Goal: Information Seeking & Learning: Learn about a topic

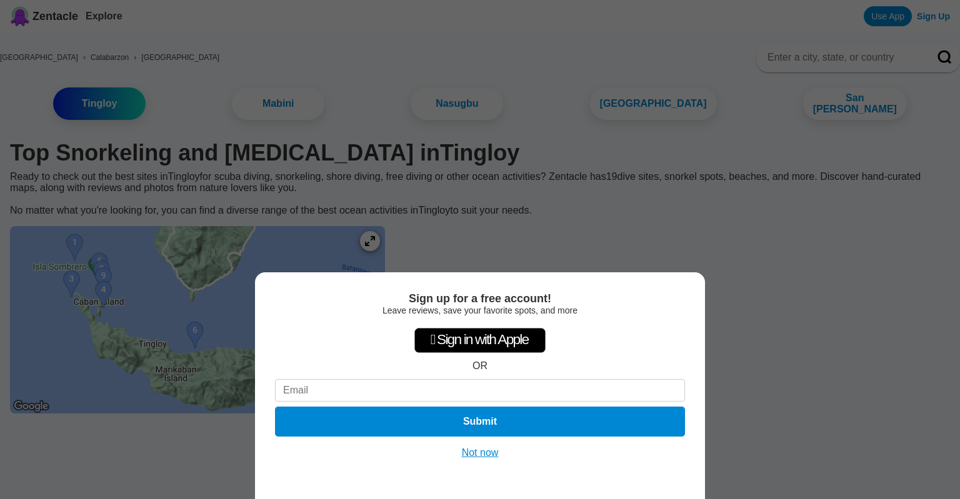
click at [474, 453] on button "Not now" at bounding box center [480, 453] width 44 height 12
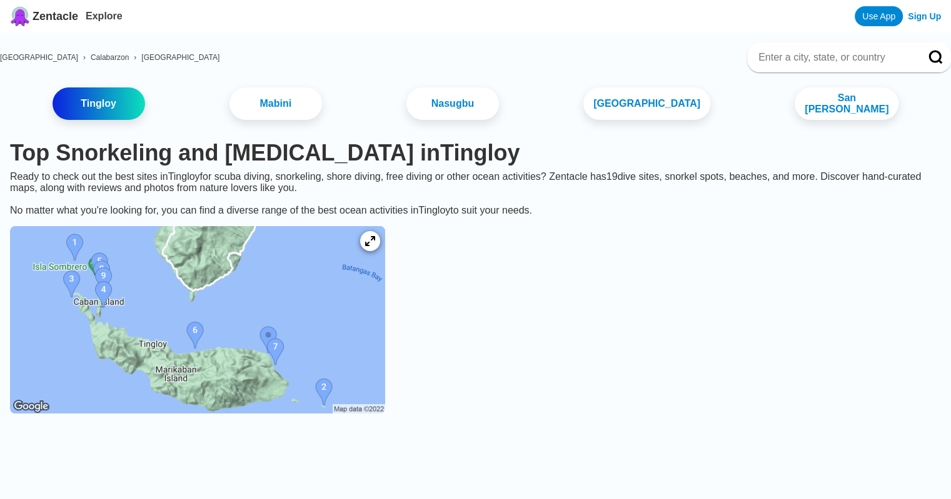
click at [142, 311] on img at bounding box center [197, 319] width 375 height 187
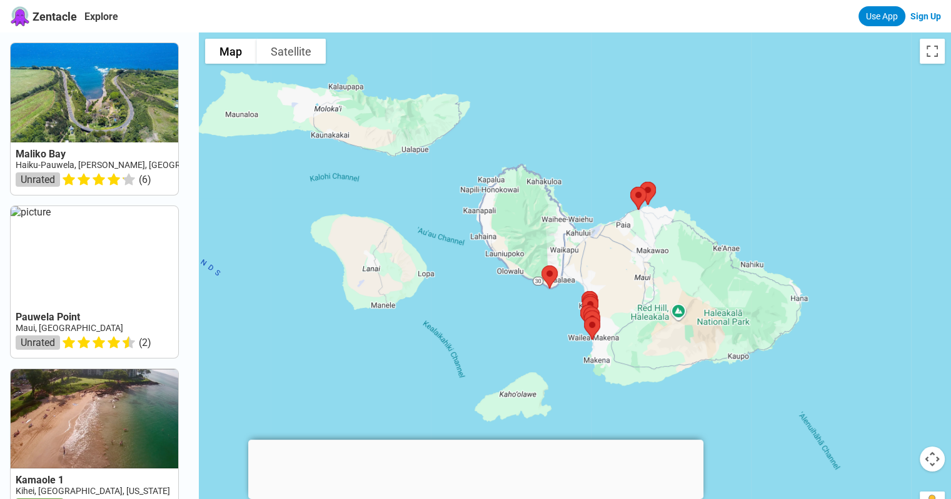
drag, startPoint x: 575, startPoint y: 274, endPoint x: 632, endPoint y: 251, distance: 62.2
click at [632, 251] on div at bounding box center [575, 281] width 752 height 499
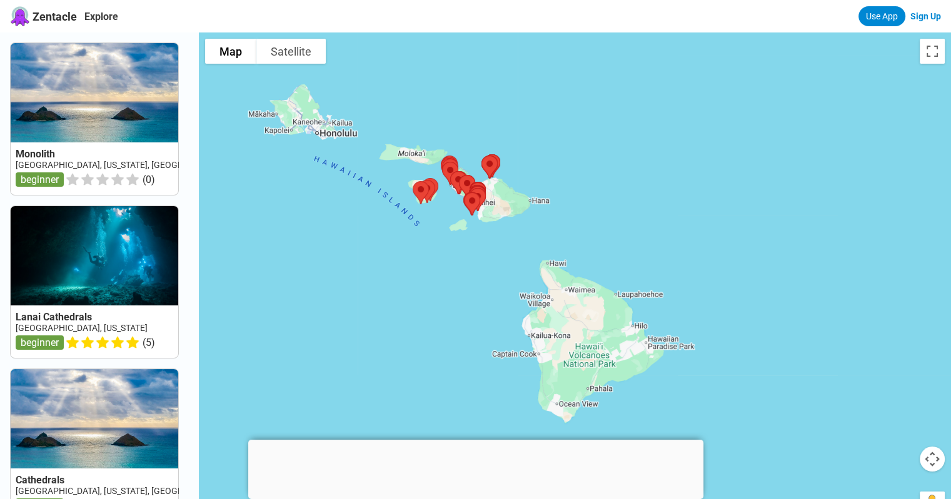
drag, startPoint x: 741, startPoint y: 306, endPoint x: 572, endPoint y: 258, distance: 175.3
click at [572, 258] on div at bounding box center [575, 281] width 752 height 499
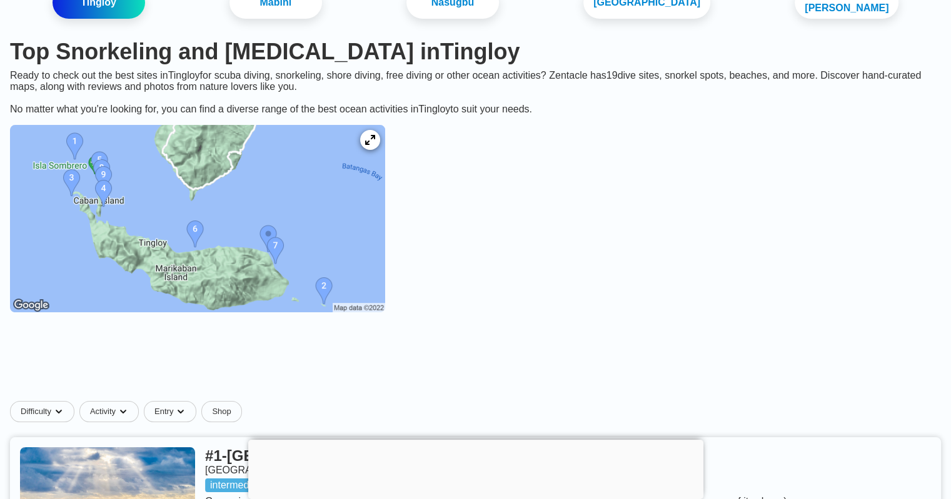
scroll to position [62, 0]
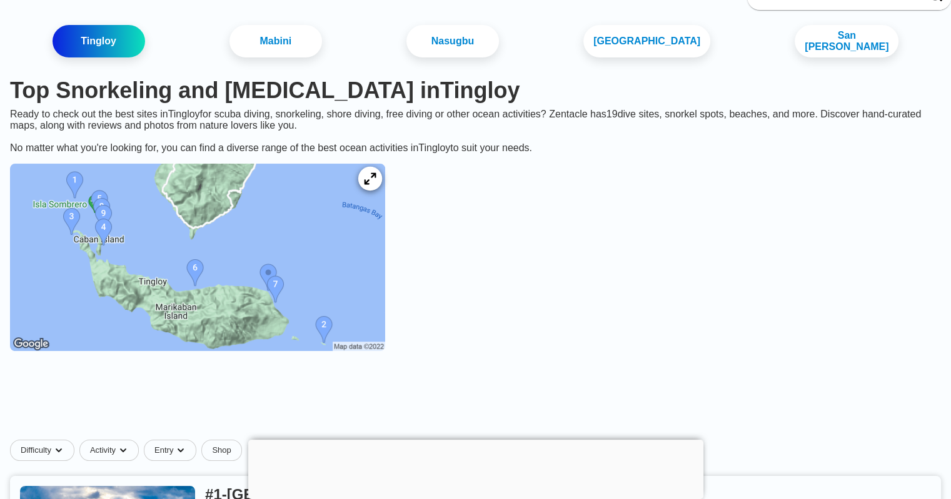
click at [376, 181] on icon at bounding box center [370, 179] width 12 height 12
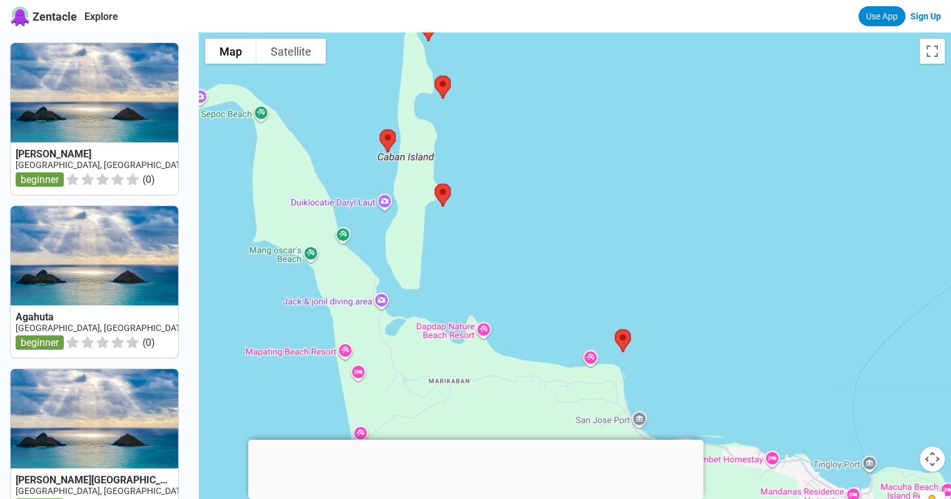
drag, startPoint x: 575, startPoint y: 274, endPoint x: 573, endPoint y: 216, distance: 58.8
click at [573, 216] on div at bounding box center [575, 281] width 752 height 499
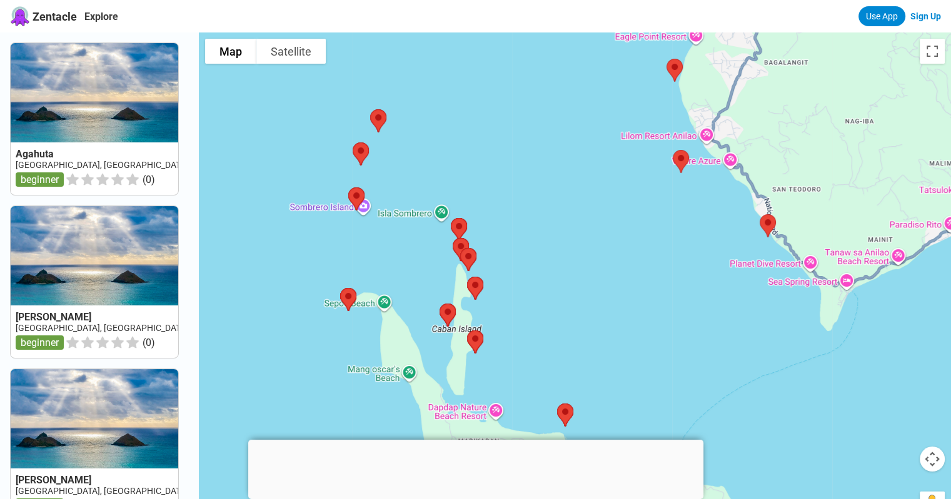
drag, startPoint x: 697, startPoint y: 262, endPoint x: 666, endPoint y: 393, distance: 134.9
click at [666, 393] on div at bounding box center [575, 281] width 752 height 499
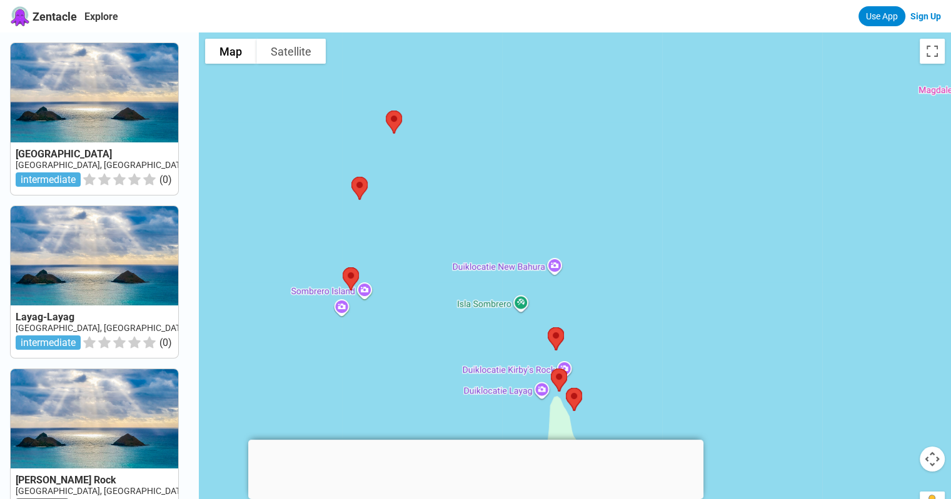
drag, startPoint x: 390, startPoint y: 191, endPoint x: 472, endPoint y: 201, distance: 83.2
click at [472, 201] on div at bounding box center [575, 281] width 752 height 499
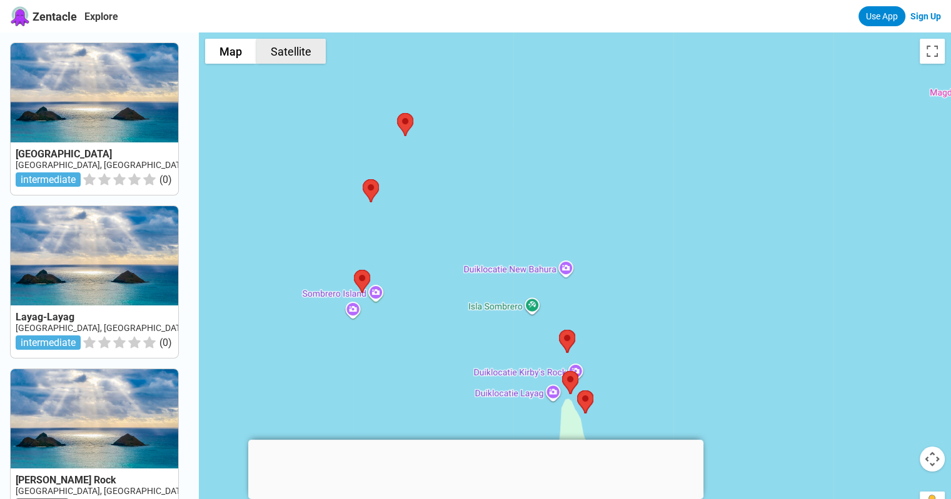
click at [310, 62] on button "Satellite" at bounding box center [290, 51] width 69 height 25
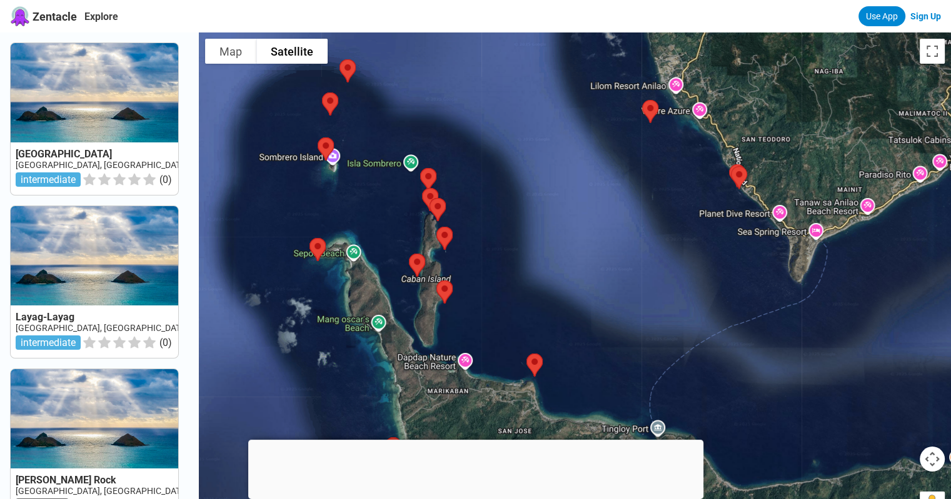
drag, startPoint x: 668, startPoint y: 324, endPoint x: 509, endPoint y: 179, distance: 215.5
click at [509, 179] on div at bounding box center [575, 281] width 752 height 499
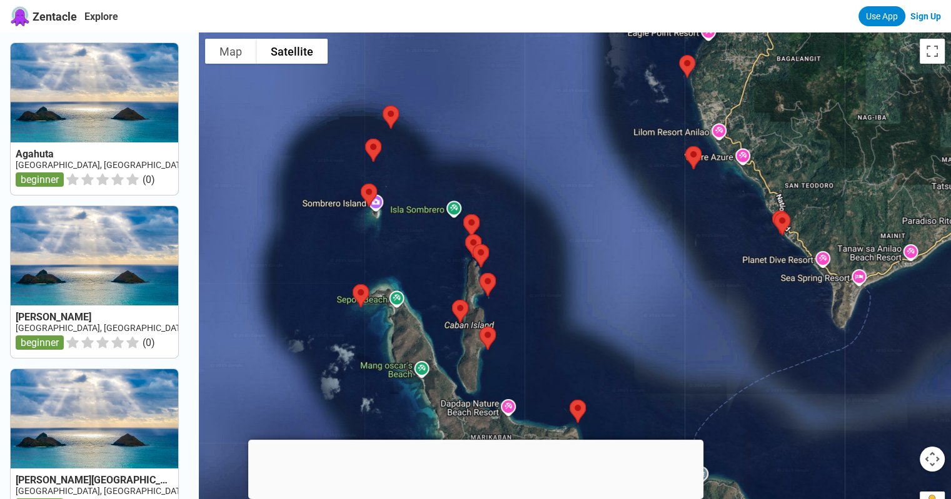
drag, startPoint x: 386, startPoint y: 192, endPoint x: 427, endPoint y: 237, distance: 60.6
click at [427, 237] on div at bounding box center [575, 281] width 752 height 499
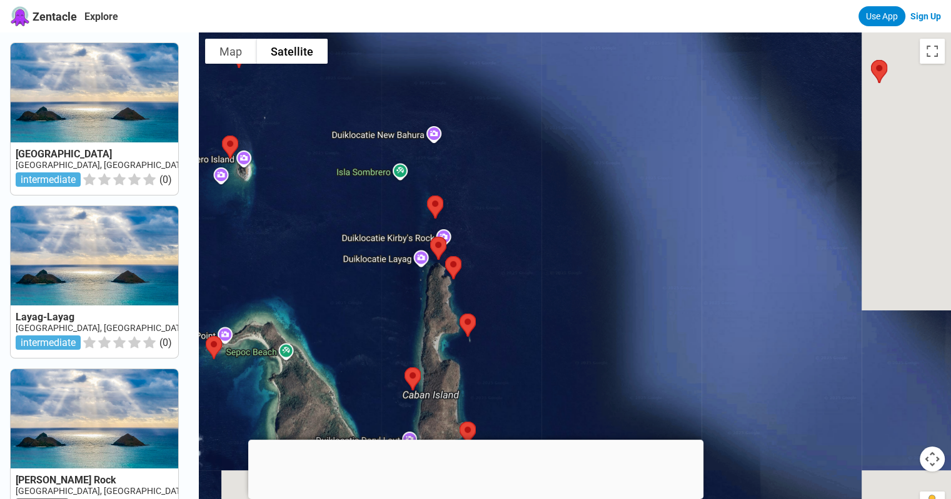
drag, startPoint x: 564, startPoint y: 316, endPoint x: 446, endPoint y: 199, distance: 166.2
click at [440, 189] on div at bounding box center [575, 281] width 752 height 499
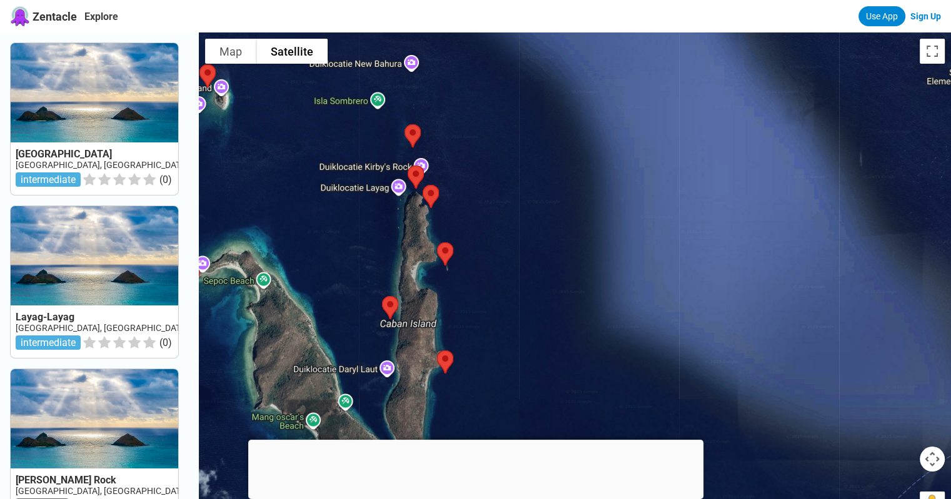
drag, startPoint x: 584, startPoint y: 321, endPoint x: 561, endPoint y: 245, distance: 79.5
click at [561, 245] on div at bounding box center [575, 281] width 752 height 499
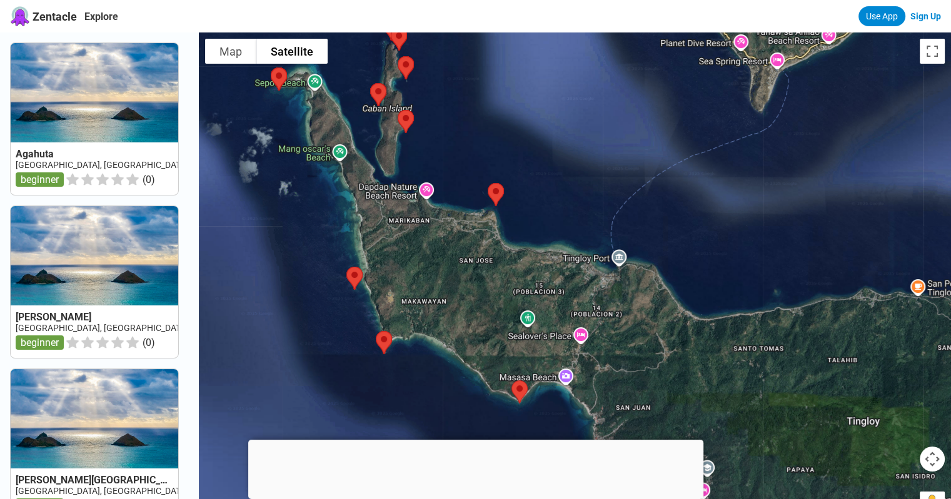
drag, startPoint x: 659, startPoint y: 270, endPoint x: 587, endPoint y: 106, distance: 179.4
click at [587, 106] on div at bounding box center [575, 281] width 752 height 499
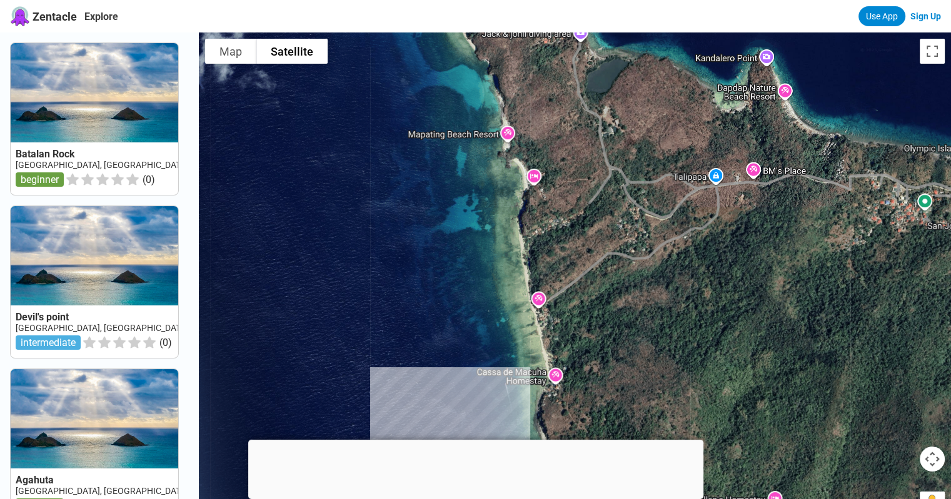
drag, startPoint x: 516, startPoint y: 404, endPoint x: 503, endPoint y: 421, distance: 20.9
click at [526, 417] on div at bounding box center [575, 281] width 752 height 499
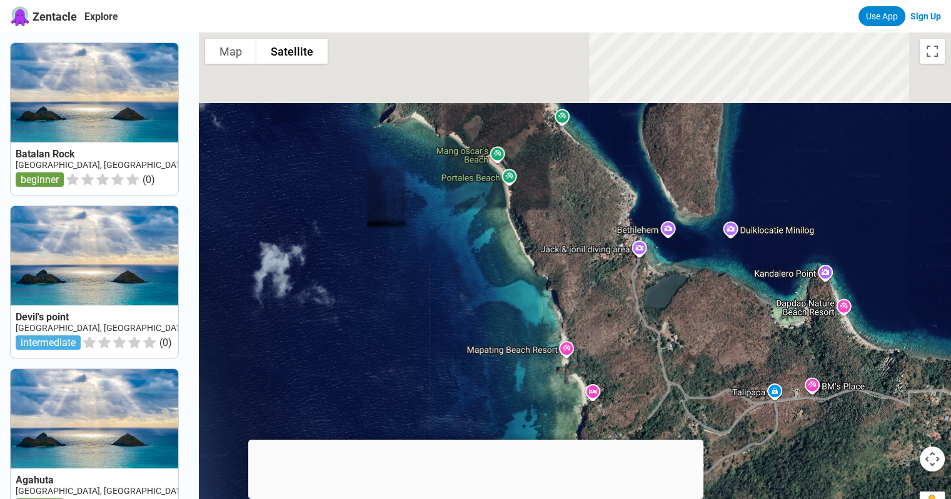
drag, startPoint x: 457, startPoint y: 318, endPoint x: 452, endPoint y: 346, distance: 28.6
click at [452, 346] on div at bounding box center [575, 281] width 752 height 499
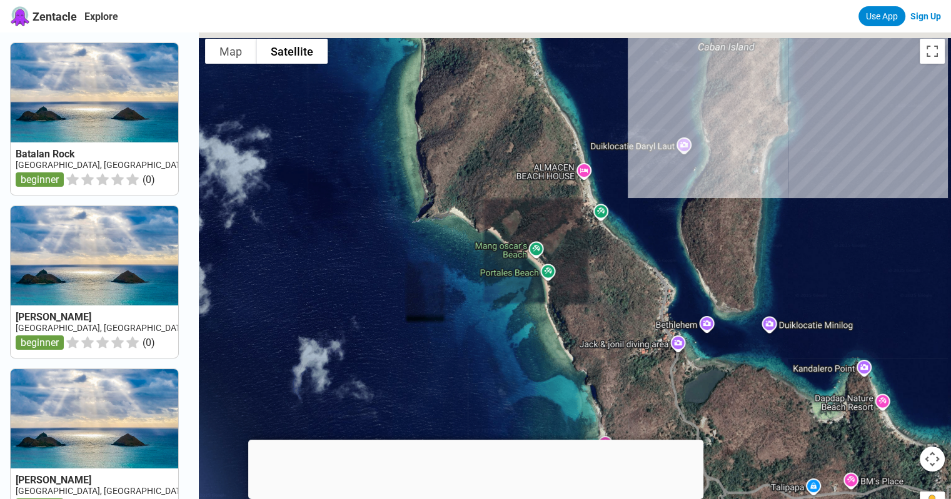
drag, startPoint x: 419, startPoint y: 279, endPoint x: 551, endPoint y: 402, distance: 180.4
click at [551, 402] on div at bounding box center [575, 281] width 752 height 499
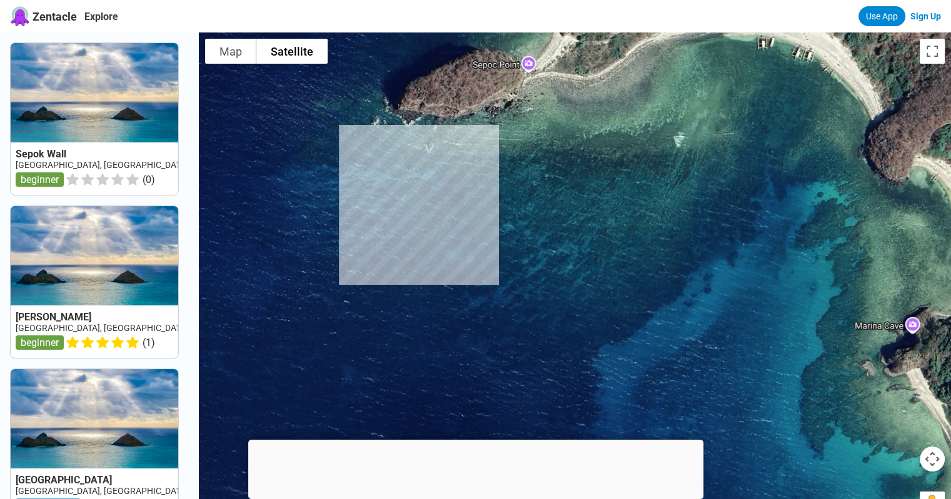
drag, startPoint x: 733, startPoint y: 305, endPoint x: 582, endPoint y: 251, distance: 159.9
click at [582, 251] on div at bounding box center [575, 281] width 752 height 499
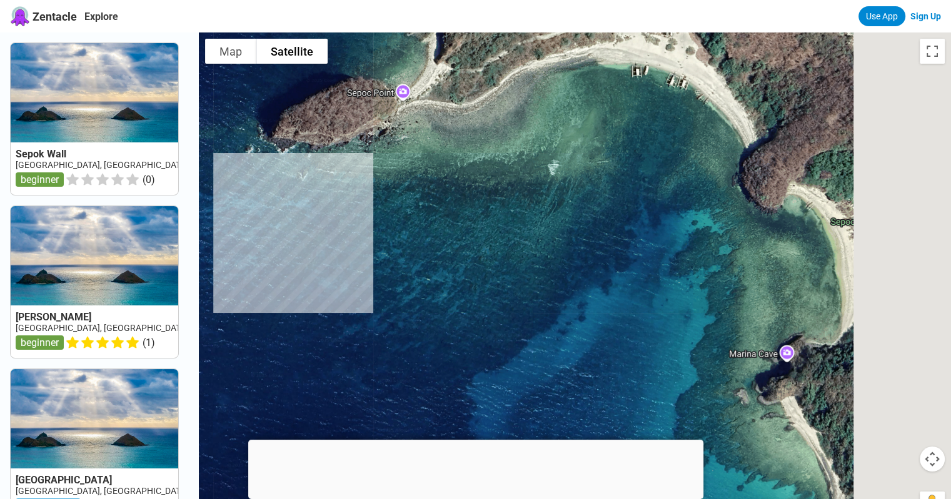
drag, startPoint x: 620, startPoint y: 237, endPoint x: 493, endPoint y: 267, distance: 130.2
click at [493, 267] on div at bounding box center [575, 281] width 752 height 499
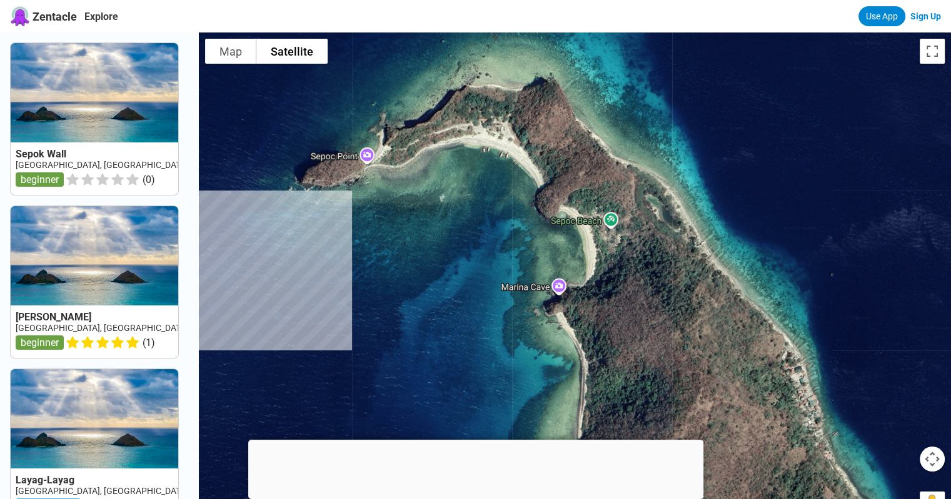
drag, startPoint x: 546, startPoint y: 280, endPoint x: 538, endPoint y: 278, distance: 7.7
click at [534, 279] on div at bounding box center [575, 281] width 752 height 499
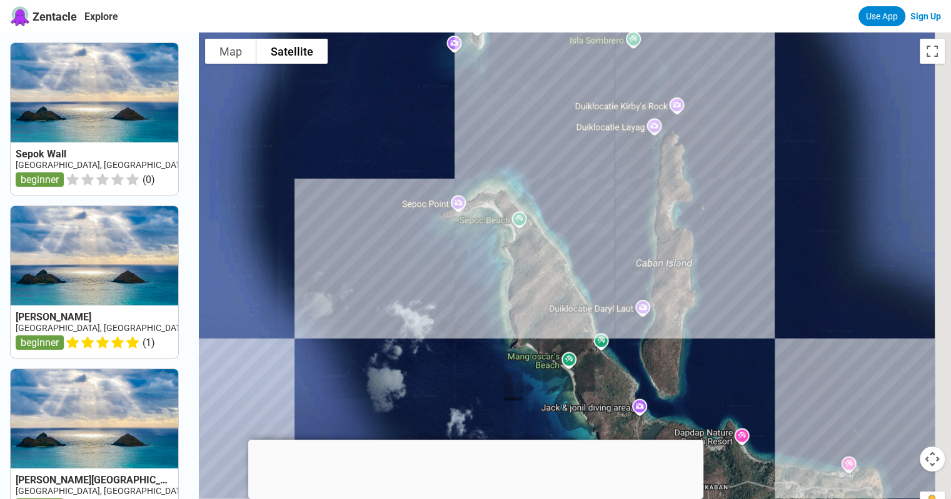
drag, startPoint x: 685, startPoint y: 314, endPoint x: 599, endPoint y: 243, distance: 111.0
click at [599, 244] on div at bounding box center [575, 281] width 752 height 499
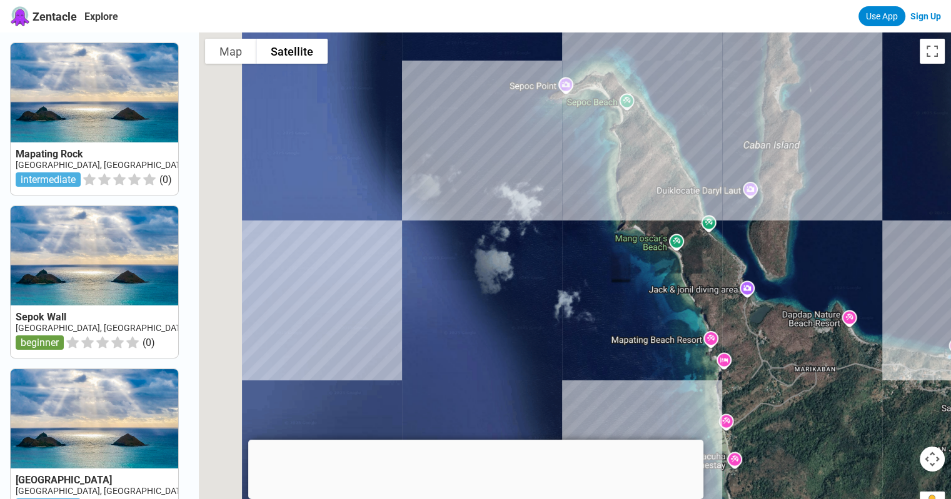
drag, startPoint x: 607, startPoint y: 347, endPoint x: 507, endPoint y: 207, distance: 172.9
click at [502, 233] on div at bounding box center [575, 281] width 752 height 499
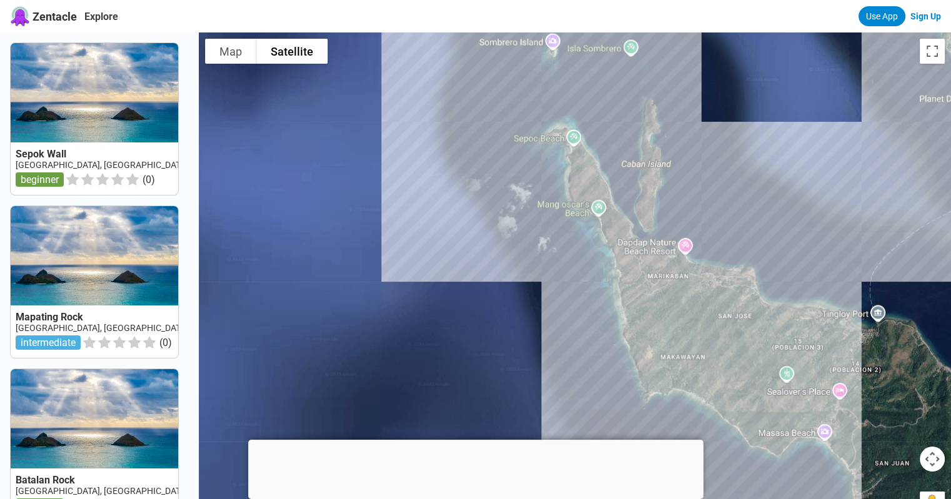
drag, startPoint x: 718, startPoint y: 349, endPoint x: 580, endPoint y: 215, distance: 192.7
click at [580, 215] on div at bounding box center [575, 281] width 752 height 499
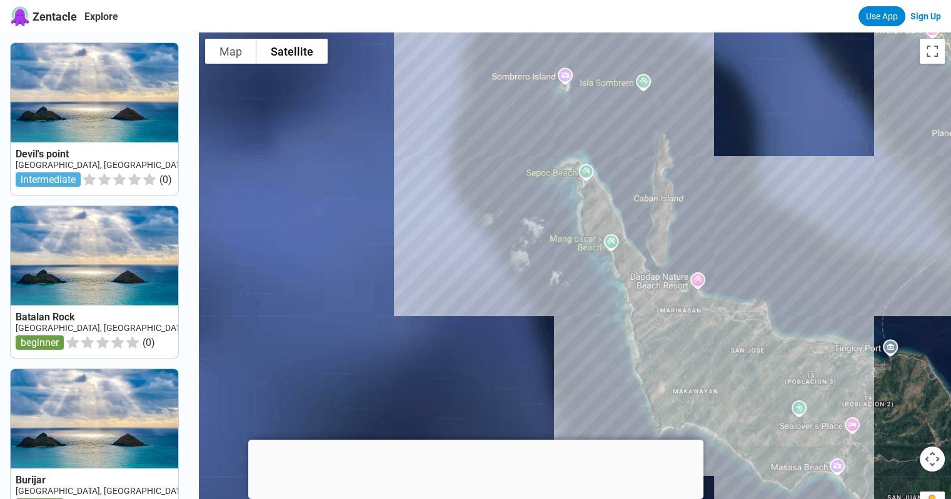
drag, startPoint x: 469, startPoint y: 286, endPoint x: 551, endPoint y: 402, distance: 142.5
click at [551, 402] on div at bounding box center [575, 281] width 752 height 499
drag, startPoint x: 572, startPoint y: 346, endPoint x: 414, endPoint y: 395, distance: 165.5
click at [414, 395] on div at bounding box center [575, 281] width 752 height 499
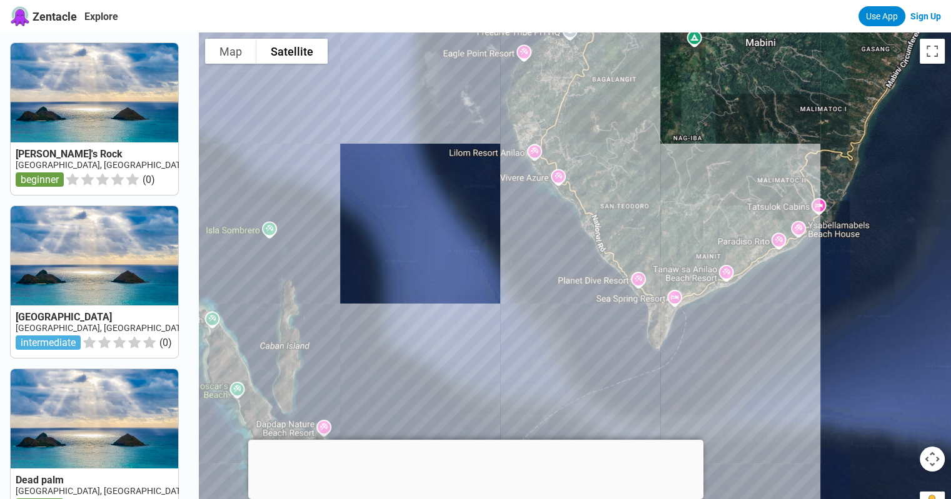
drag, startPoint x: 619, startPoint y: 313, endPoint x: 539, endPoint y: 233, distance: 113.1
click at [539, 233] on div at bounding box center [575, 281] width 752 height 499
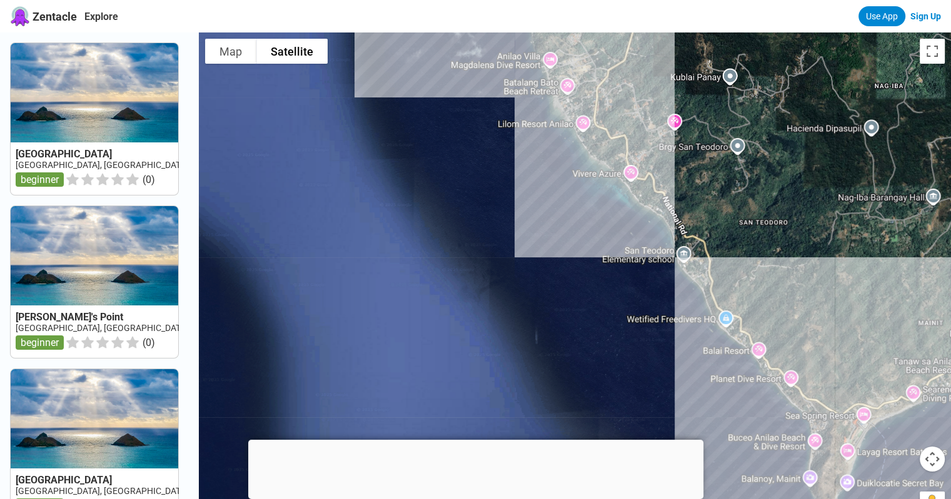
drag, startPoint x: 524, startPoint y: 289, endPoint x: 704, endPoint y: 446, distance: 238.8
click at [704, 446] on div at bounding box center [575, 281] width 752 height 499
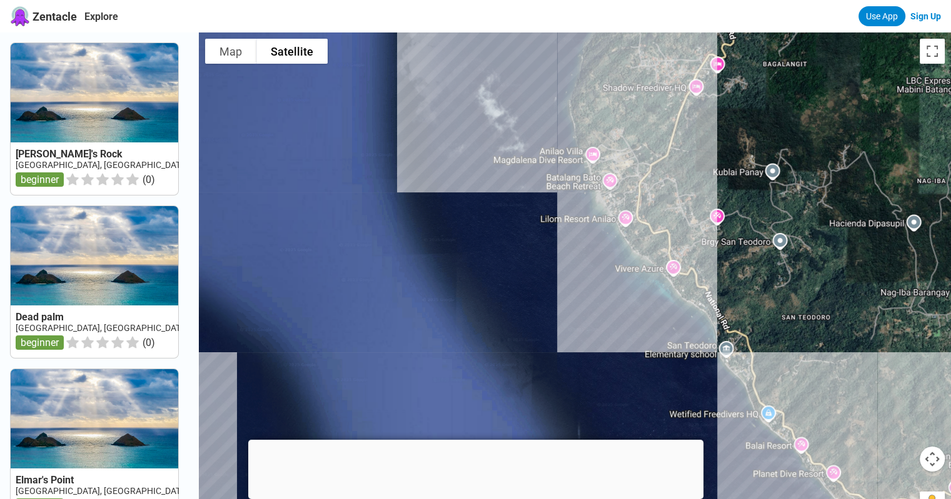
drag, startPoint x: 531, startPoint y: 230, endPoint x: 574, endPoint y: 329, distance: 108.3
click at [574, 329] on div at bounding box center [575, 281] width 752 height 499
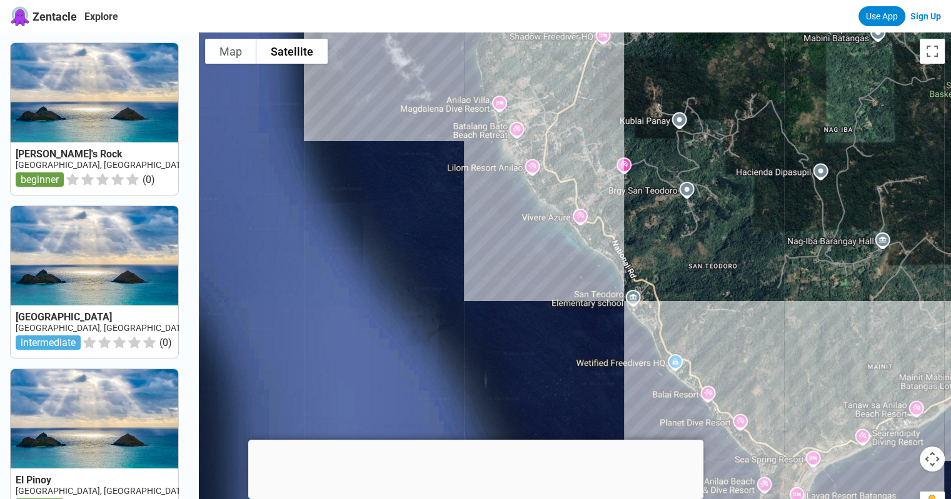
drag, startPoint x: 625, startPoint y: 372, endPoint x: 552, endPoint y: 242, distance: 149.4
click at [552, 242] on div at bounding box center [575, 281] width 752 height 499
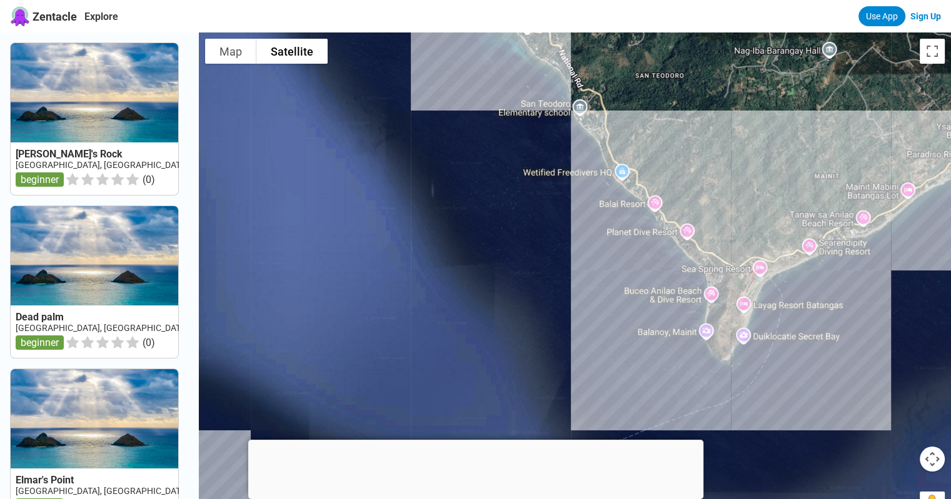
drag, startPoint x: 585, startPoint y: 258, endPoint x: 531, endPoint y: 64, distance: 201.8
click at [531, 64] on div at bounding box center [575, 281] width 752 height 499
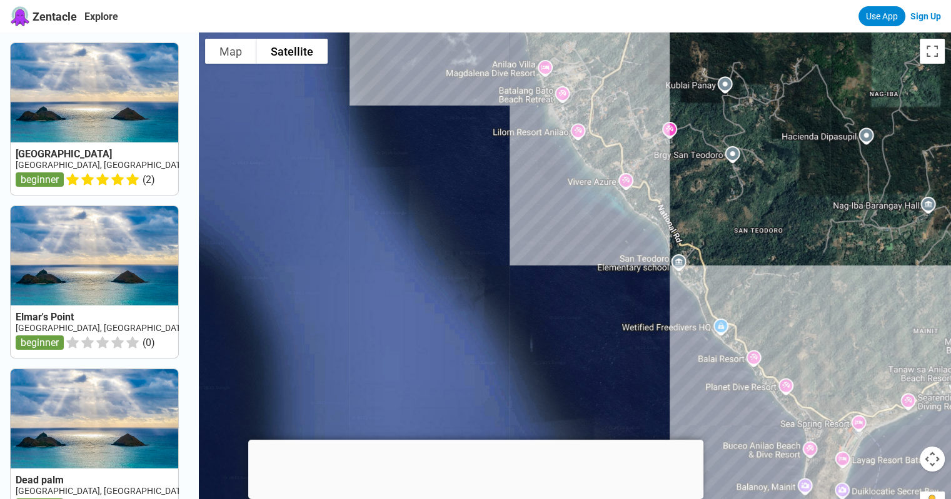
drag, startPoint x: 526, startPoint y: 138, endPoint x: 619, endPoint y: 287, distance: 175.7
click at [619, 287] on div at bounding box center [575, 281] width 752 height 499
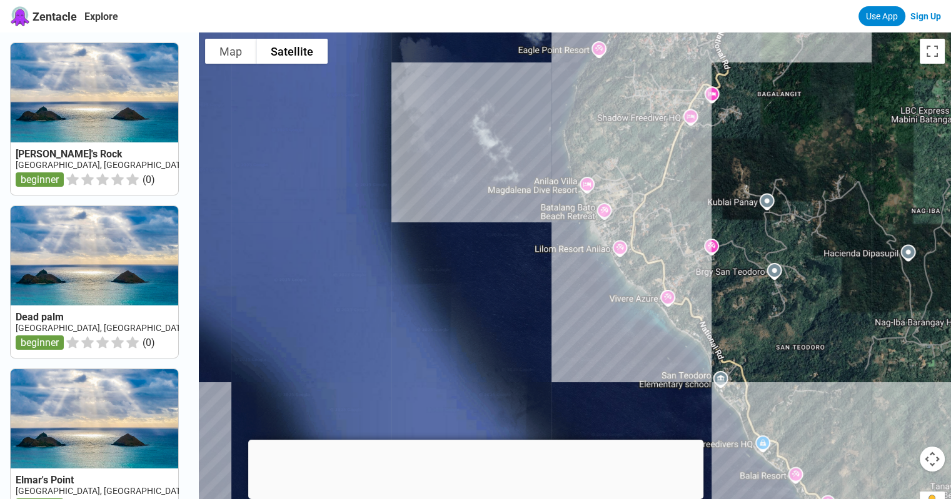
drag, startPoint x: 524, startPoint y: 141, endPoint x: 552, endPoint y: 224, distance: 88.3
click at [552, 224] on div at bounding box center [575, 281] width 752 height 499
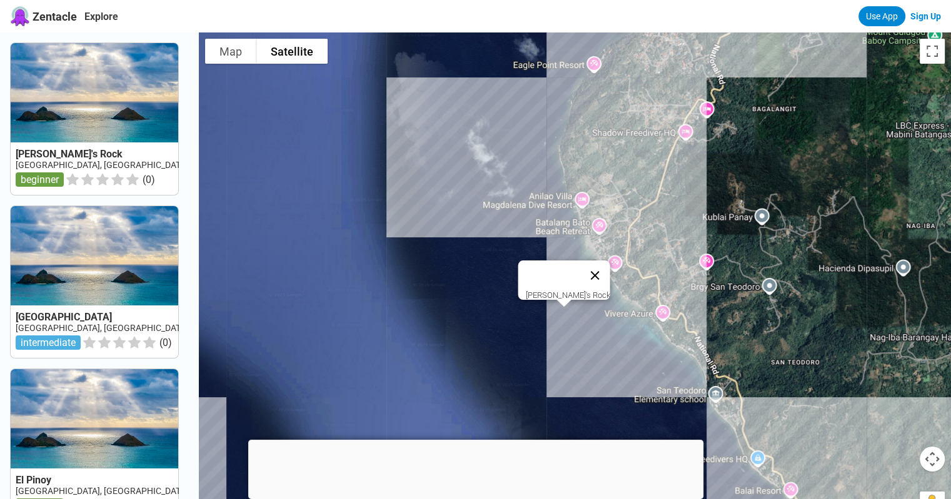
click at [586, 268] on button "Close" at bounding box center [594, 276] width 30 height 30
click at [567, 312] on div "Arthur's Rock" at bounding box center [575, 281] width 752 height 499
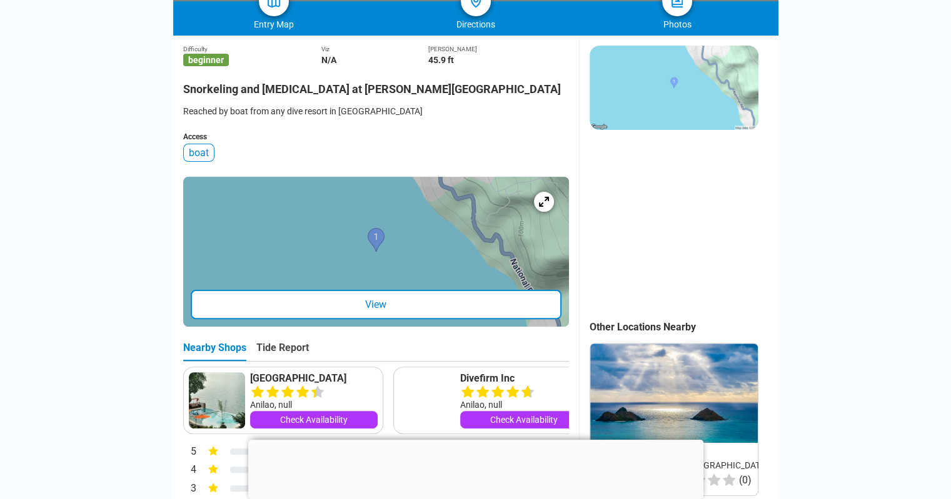
scroll to position [250, 0]
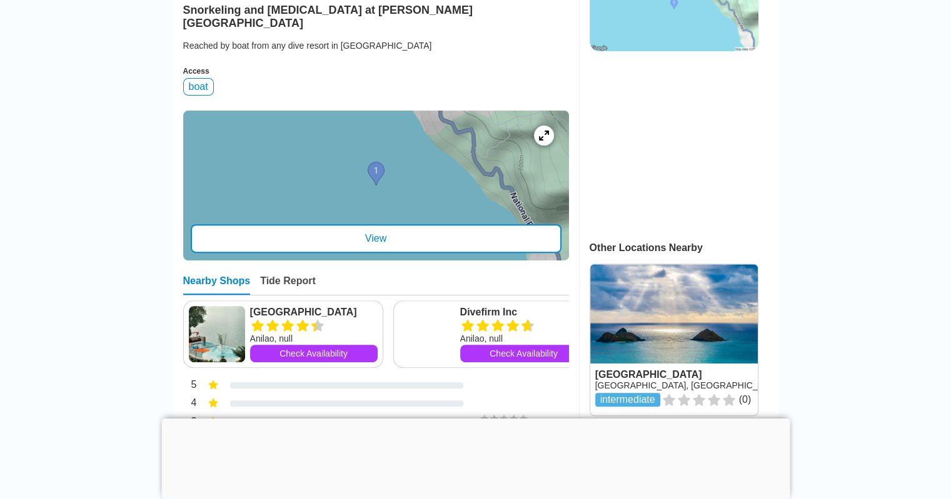
scroll to position [375, 0]
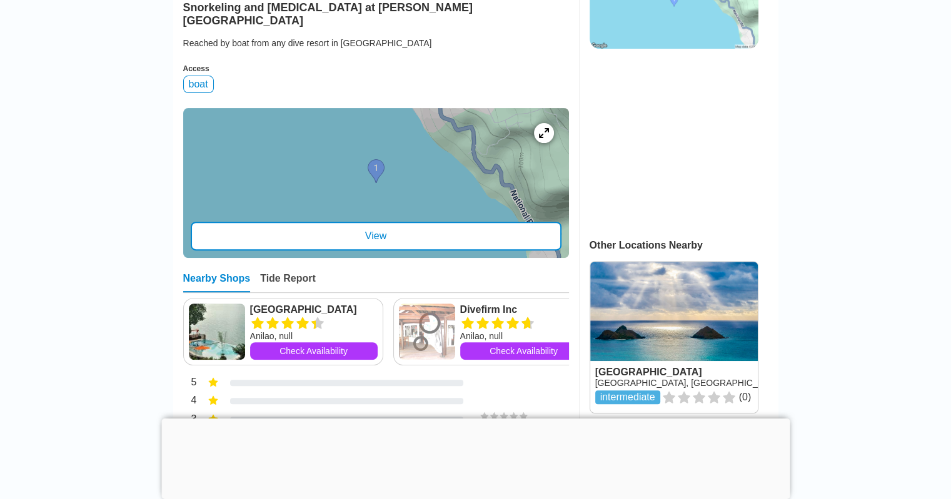
click at [395, 251] on div "View" at bounding box center [376, 236] width 371 height 29
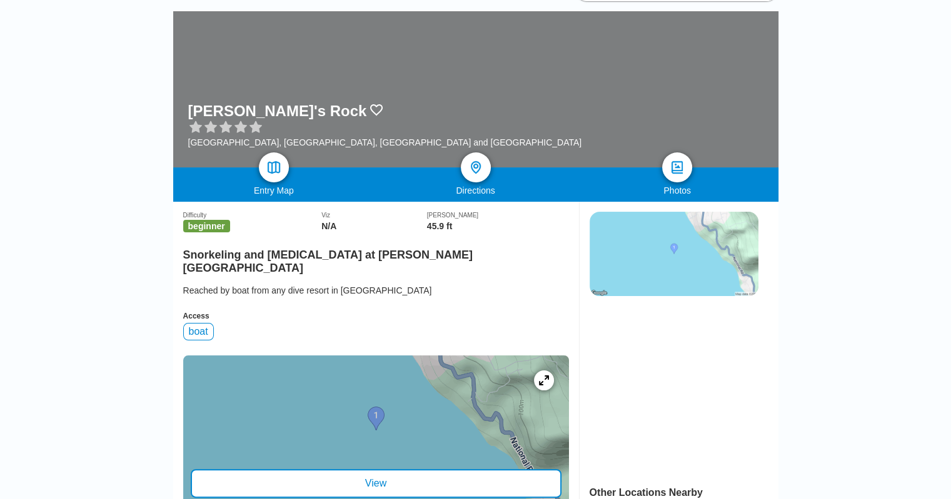
scroll to position [117, 0]
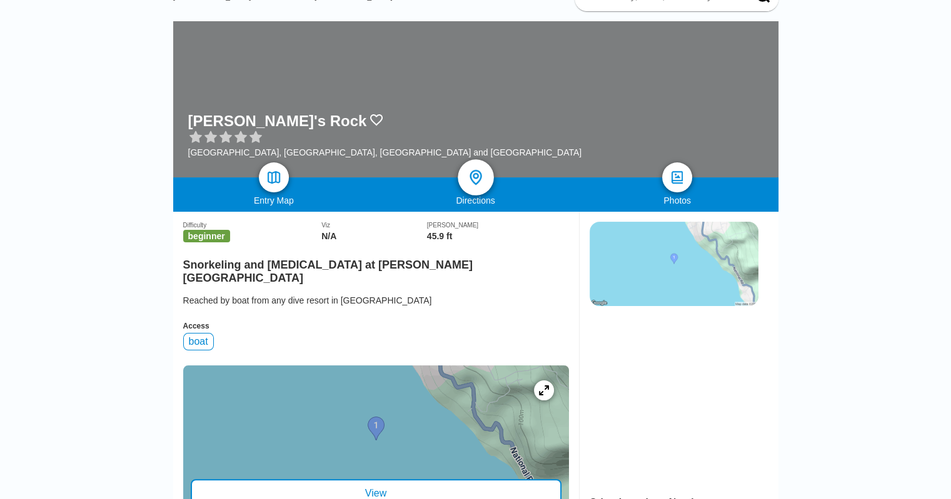
click at [466, 182] on img at bounding box center [475, 178] width 18 height 18
click at [272, 189] on link at bounding box center [274, 177] width 36 height 36
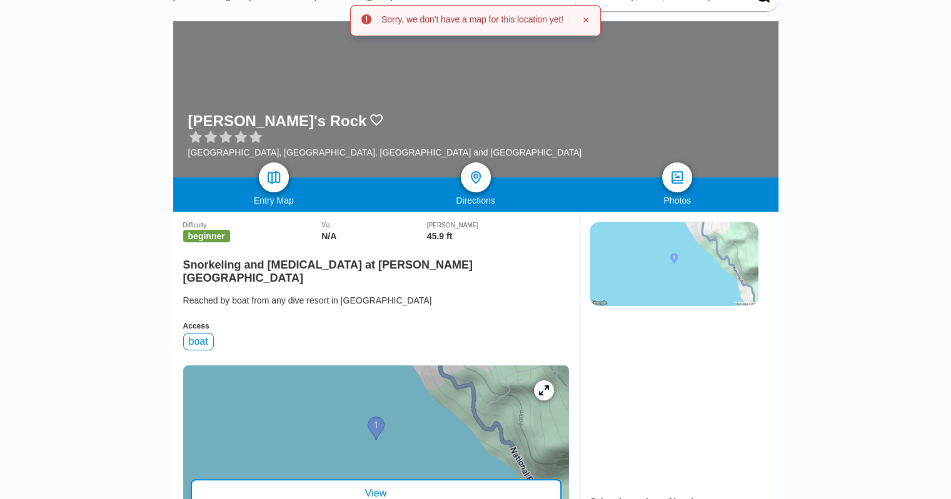
scroll to position [0, 0]
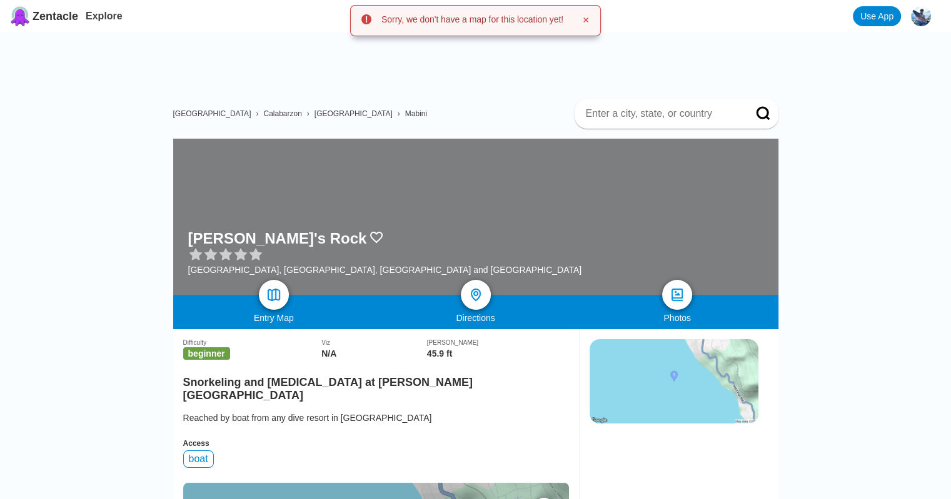
click at [671, 374] on img at bounding box center [673, 381] width 169 height 84
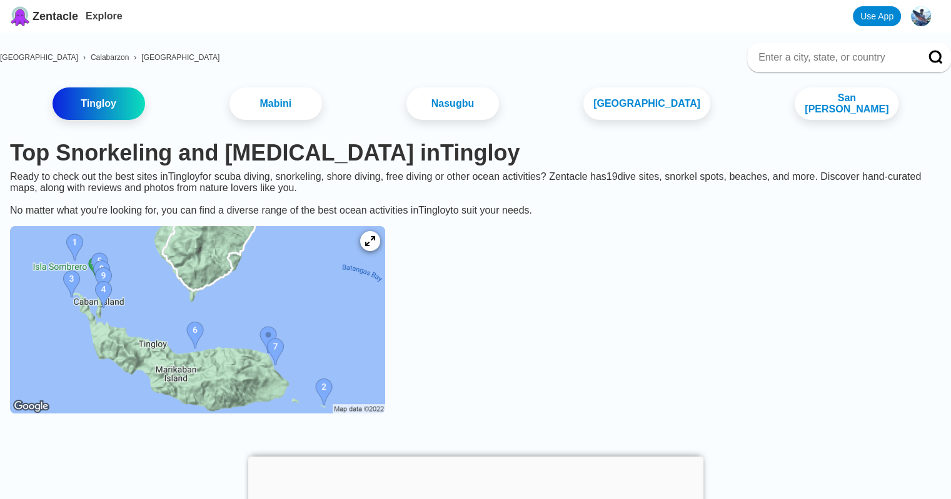
click at [266, 320] on img at bounding box center [197, 319] width 375 height 187
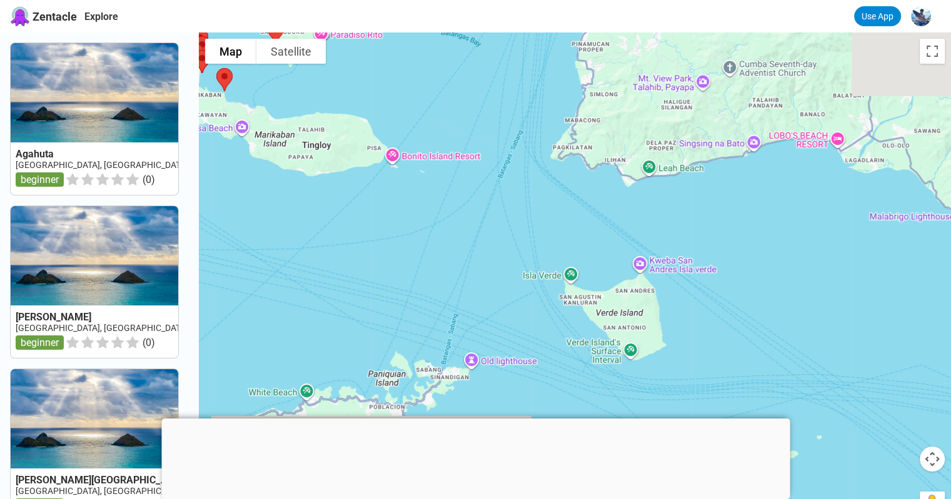
drag, startPoint x: 674, startPoint y: 301, endPoint x: 339, endPoint y: 93, distance: 393.8
click at [339, 93] on div at bounding box center [575, 281] width 752 height 499
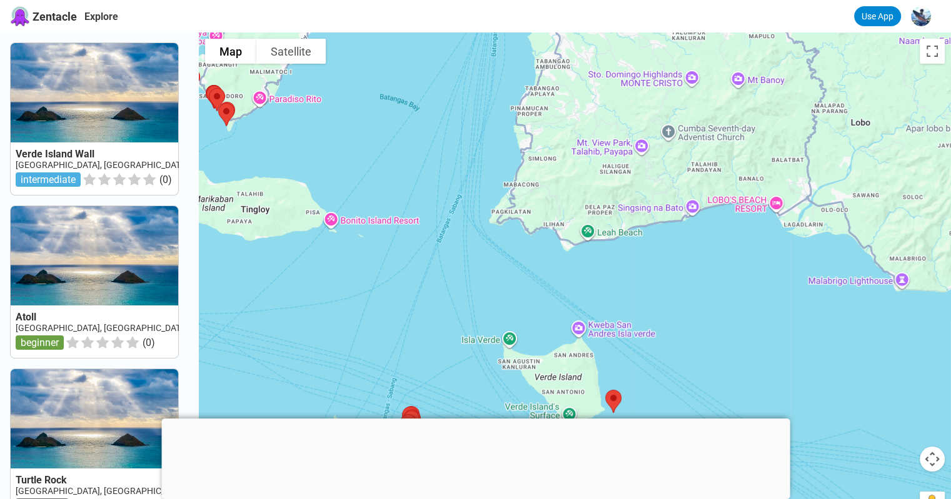
drag, startPoint x: 476, startPoint y: 229, endPoint x: 534, endPoint y: 301, distance: 92.0
click at [570, 357] on div at bounding box center [575, 281] width 752 height 499
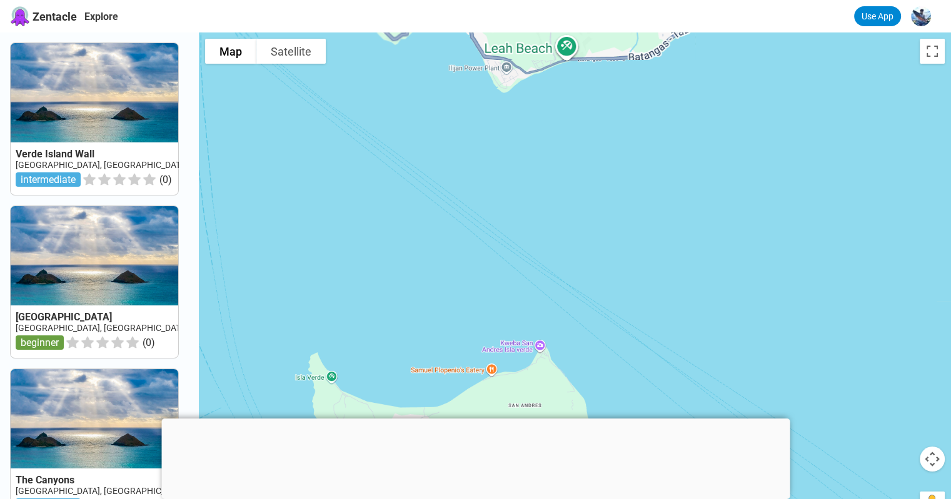
drag, startPoint x: 629, startPoint y: 329, endPoint x: 506, endPoint y: 107, distance: 253.7
click at [506, 109] on div at bounding box center [575, 281] width 752 height 499
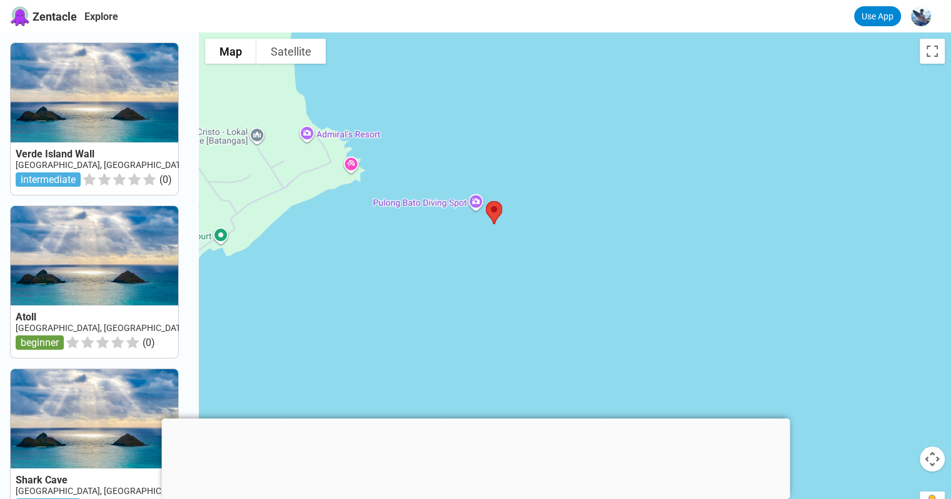
drag, startPoint x: 584, startPoint y: 286, endPoint x: 571, endPoint y: 248, distance: 39.7
click at [571, 248] on div at bounding box center [575, 281] width 752 height 499
click at [496, 211] on img at bounding box center [494, 212] width 26 height 33
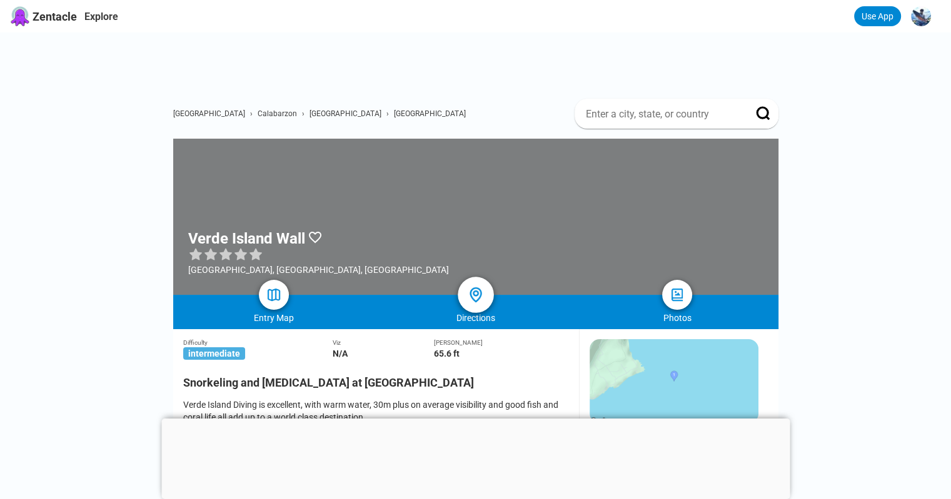
click at [473, 299] on img at bounding box center [475, 295] width 18 height 18
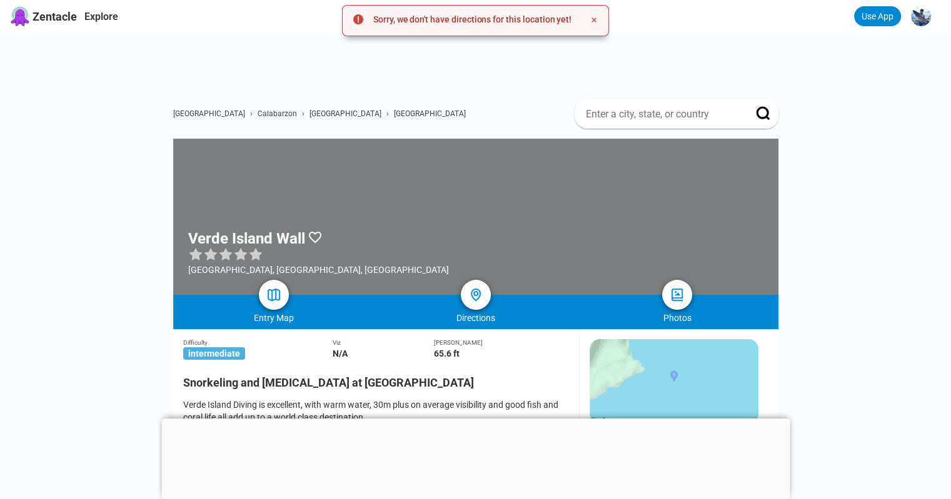
drag, startPoint x: 776, startPoint y: 284, endPoint x: 804, endPoint y: 292, distance: 29.1
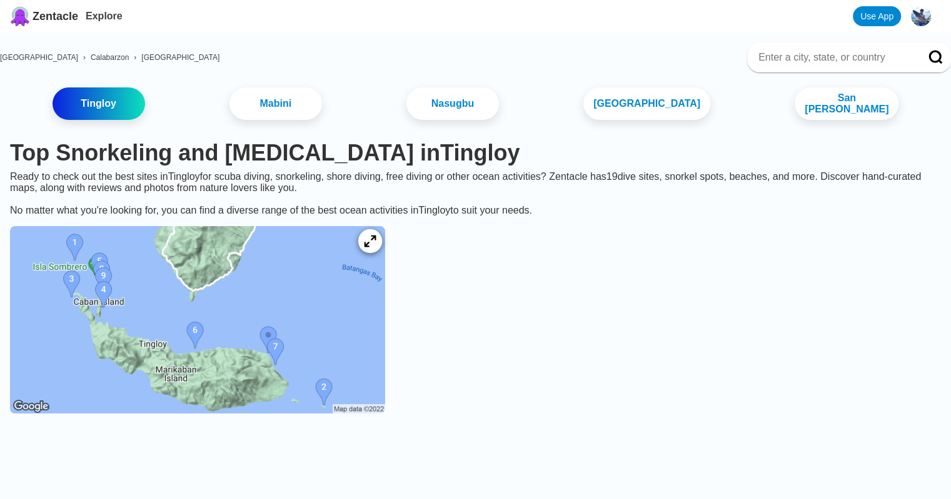
click at [382, 245] on div at bounding box center [370, 241] width 24 height 24
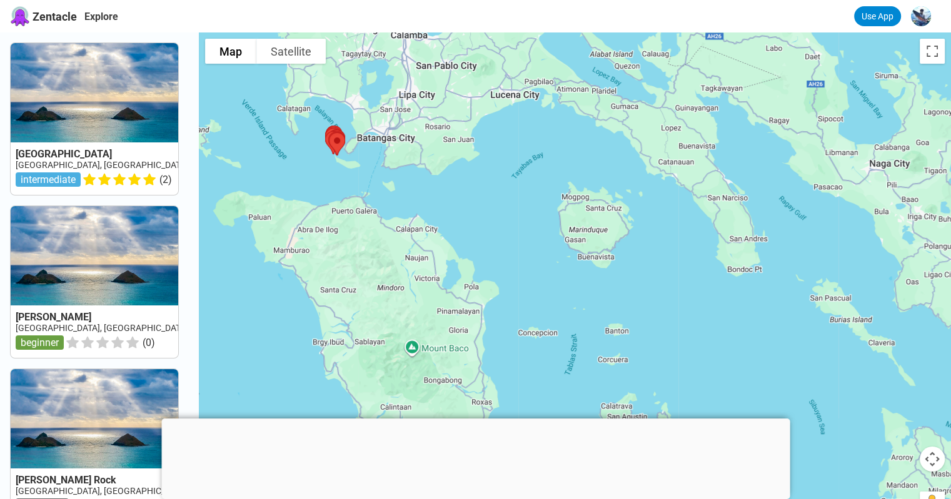
drag, startPoint x: 707, startPoint y: 349, endPoint x: 454, endPoint y: 217, distance: 285.1
click at [457, 217] on div at bounding box center [575, 281] width 752 height 499
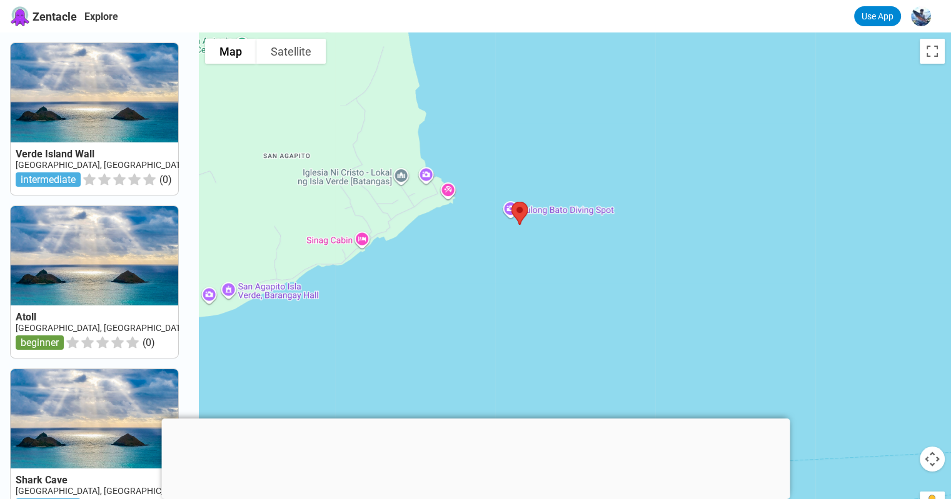
click at [449, 261] on div at bounding box center [575, 281] width 752 height 499
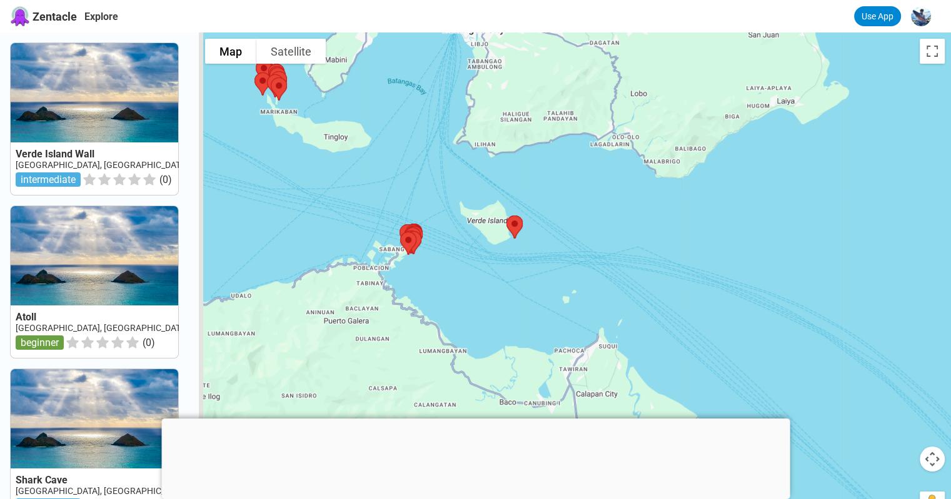
drag, startPoint x: 455, startPoint y: 295, endPoint x: 506, endPoint y: 279, distance: 53.0
click at [504, 280] on div at bounding box center [575, 281] width 752 height 499
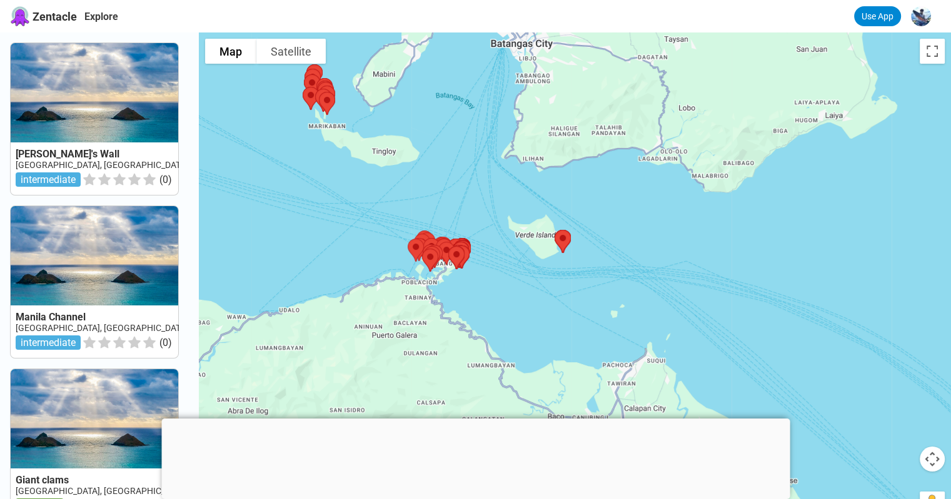
drag, startPoint x: 672, startPoint y: 232, endPoint x: 518, endPoint y: 232, distance: 154.4
click at [518, 232] on div at bounding box center [575, 281] width 752 height 499
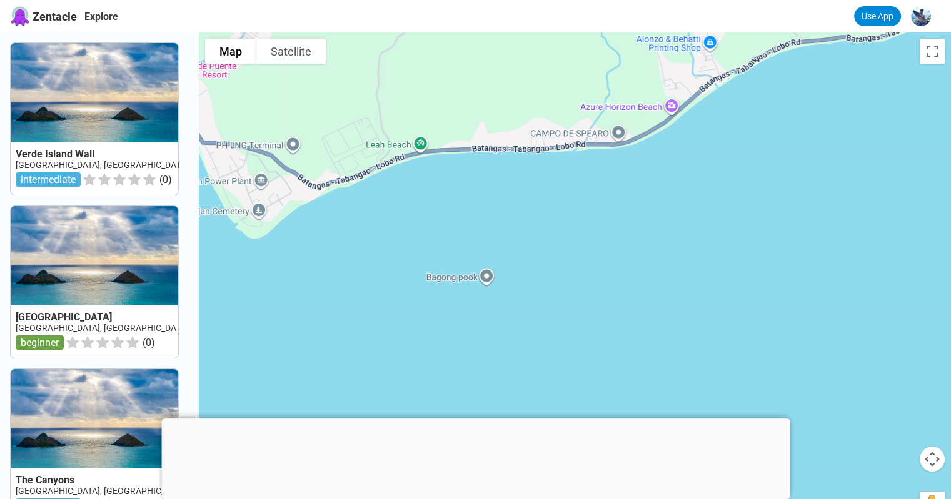
drag, startPoint x: 467, startPoint y: 242, endPoint x: 855, endPoint y: 271, distance: 388.6
click at [855, 271] on div at bounding box center [575, 281] width 752 height 499
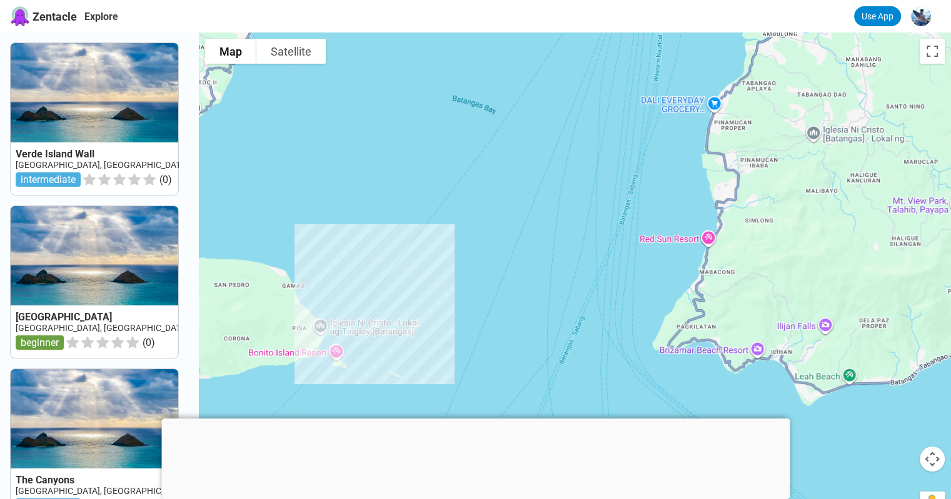
drag, startPoint x: 467, startPoint y: 192, endPoint x: 594, endPoint y: 307, distance: 170.8
click at [641, 358] on div at bounding box center [575, 281] width 752 height 499
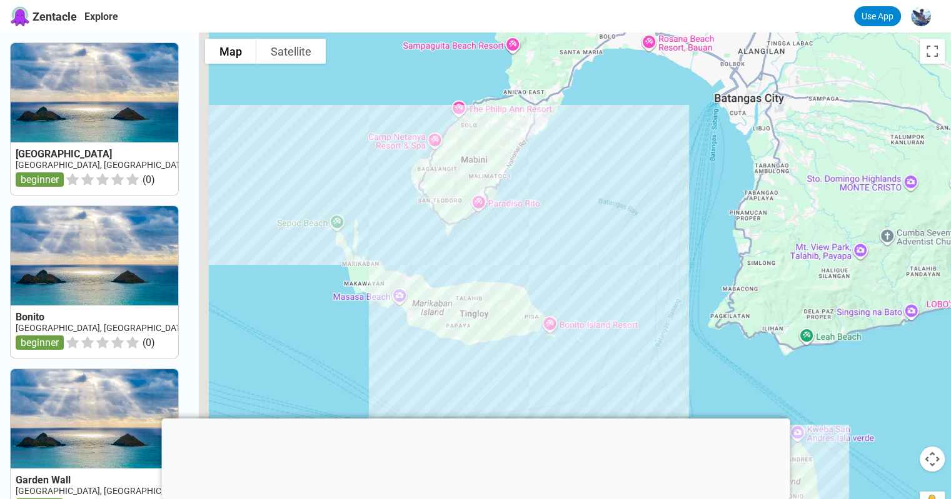
drag, startPoint x: 530, startPoint y: 272, endPoint x: 745, endPoint y: 310, distance: 218.2
click at [737, 308] on div at bounding box center [575, 281] width 752 height 499
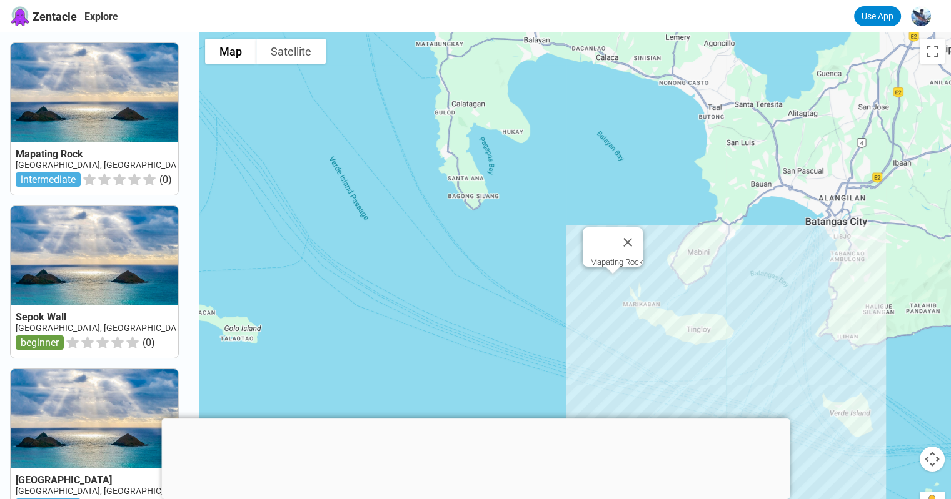
click at [617, 287] on div "Mapating Rock" at bounding box center [575, 281] width 752 height 499
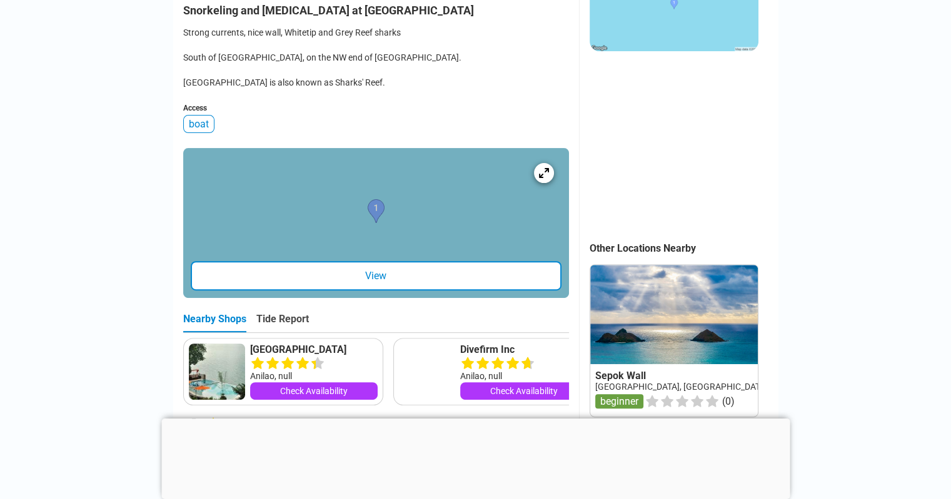
scroll to position [437, 0]
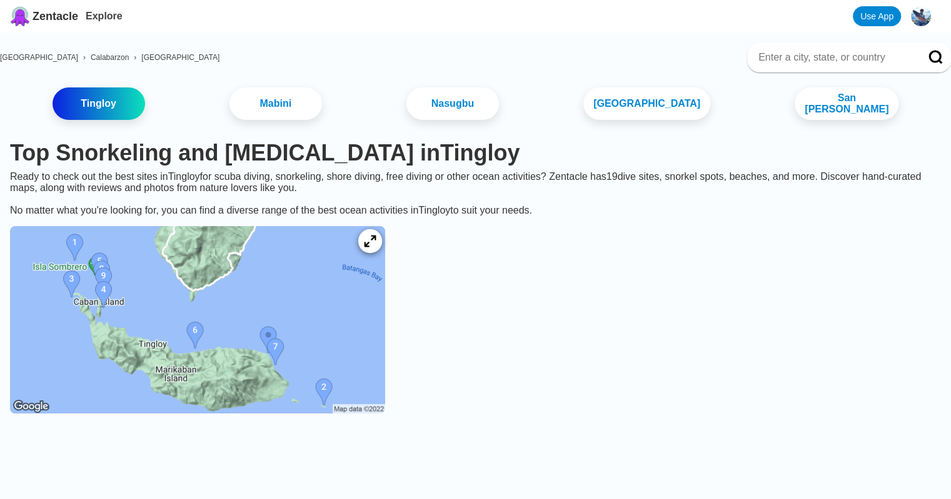
click at [376, 245] on icon at bounding box center [370, 242] width 12 height 12
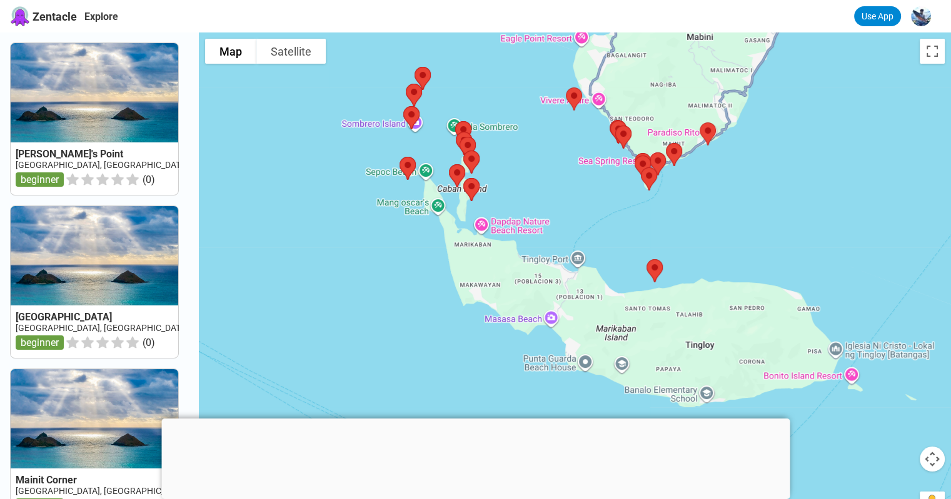
drag, startPoint x: 579, startPoint y: 304, endPoint x: 616, endPoint y: 208, distance: 102.5
click at [616, 208] on div at bounding box center [575, 281] width 752 height 499
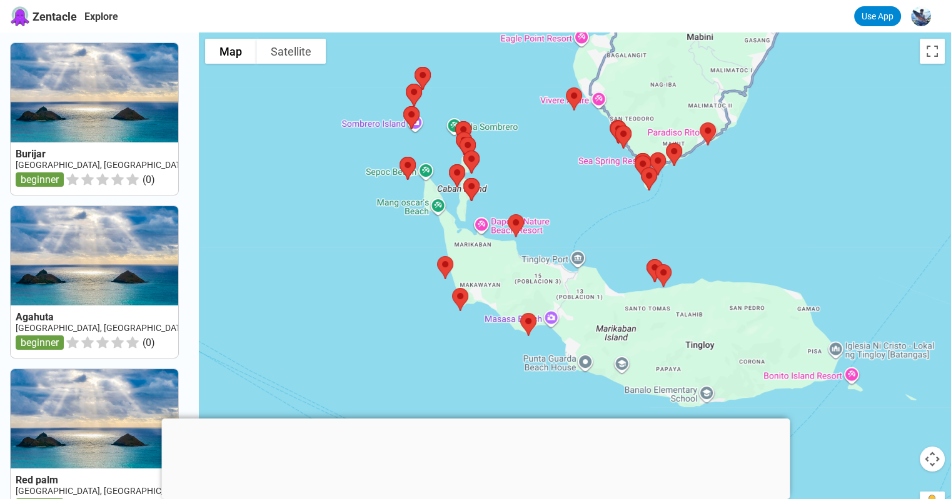
click at [475, 419] on div at bounding box center [475, 419] width 628 height 0
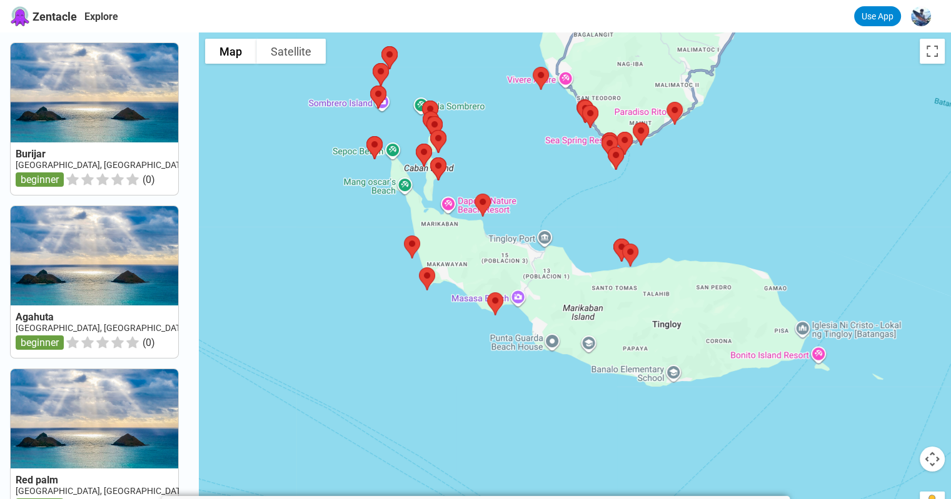
drag, startPoint x: 695, startPoint y: 365, endPoint x: 659, endPoint y: 344, distance: 41.2
click at [659, 344] on div at bounding box center [575, 281] width 752 height 499
click at [322, 62] on button "Satellite" at bounding box center [290, 51] width 69 height 25
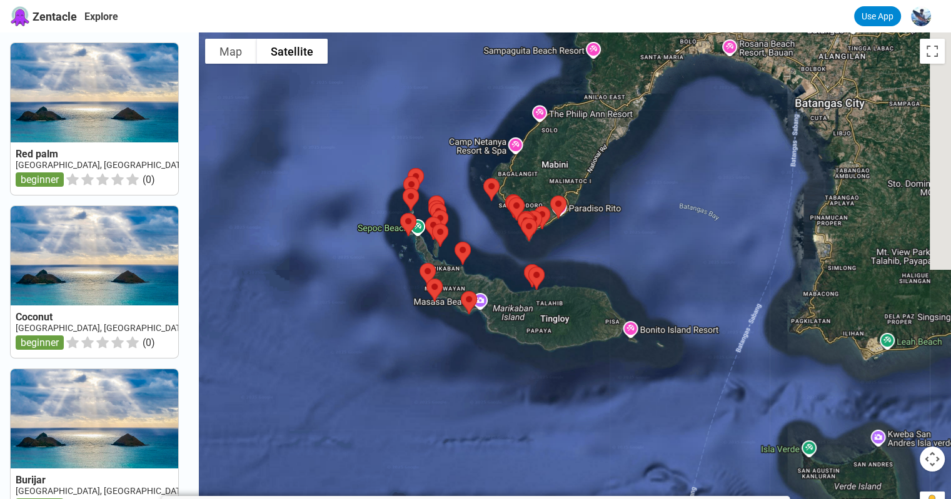
drag, startPoint x: 654, startPoint y: 329, endPoint x: 556, endPoint y: 329, distance: 97.5
click at [556, 329] on div at bounding box center [575, 281] width 752 height 499
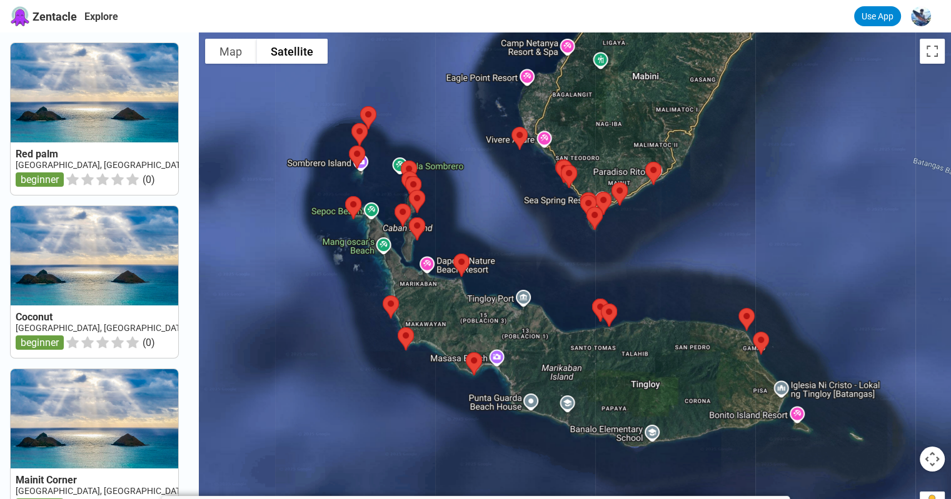
drag, startPoint x: 509, startPoint y: 229, endPoint x: 546, endPoint y: 248, distance: 41.4
click at [546, 248] on div at bounding box center [575, 281] width 752 height 499
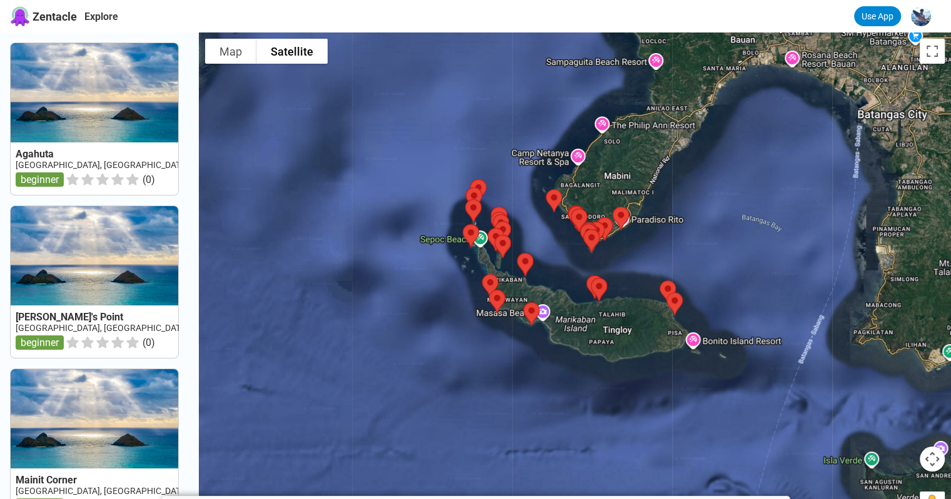
drag, startPoint x: 681, startPoint y: 282, endPoint x: 486, endPoint y: 199, distance: 211.1
click at [489, 201] on div at bounding box center [575, 281] width 752 height 499
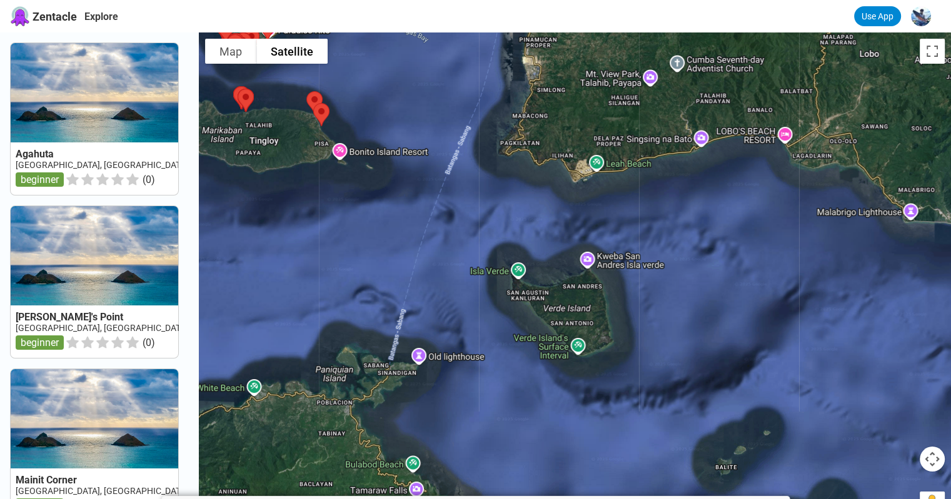
drag, startPoint x: 644, startPoint y: 306, endPoint x: 464, endPoint y: 179, distance: 219.9
click at [464, 179] on div at bounding box center [575, 281] width 752 height 499
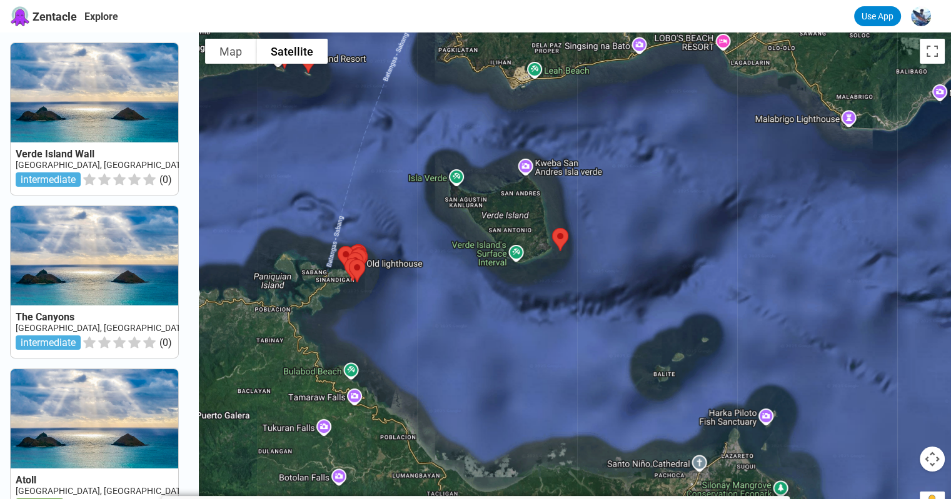
drag, startPoint x: 672, startPoint y: 361, endPoint x: 649, endPoint y: 263, distance: 100.3
click at [649, 263] on div at bounding box center [575, 281] width 752 height 499
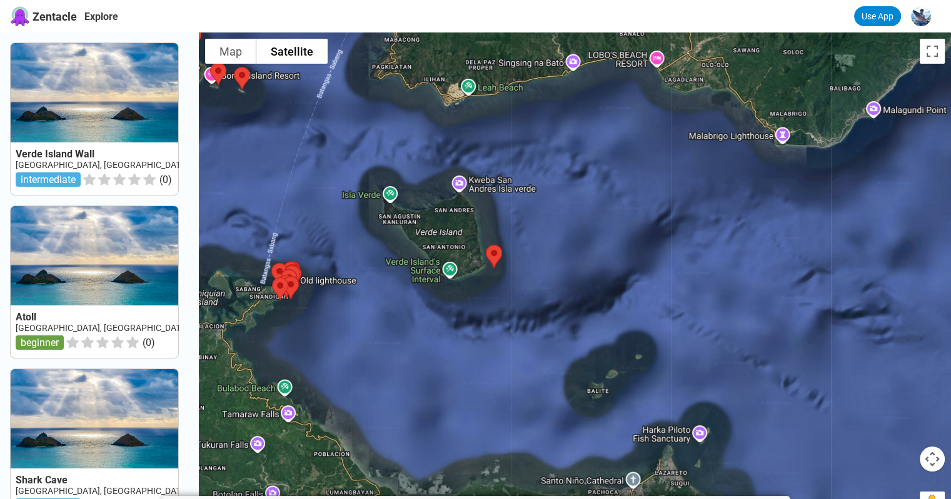
drag, startPoint x: 750, startPoint y: 319, endPoint x: 671, endPoint y: 333, distance: 80.6
click at [681, 336] on div at bounding box center [575, 281] width 752 height 499
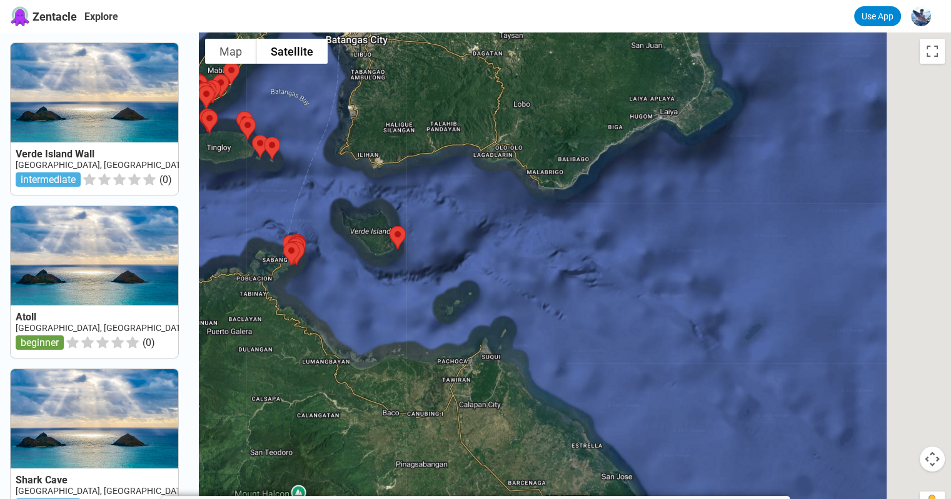
drag, startPoint x: 735, startPoint y: 316, endPoint x: 506, endPoint y: 265, distance: 234.9
click at [506, 265] on div at bounding box center [575, 281] width 752 height 499
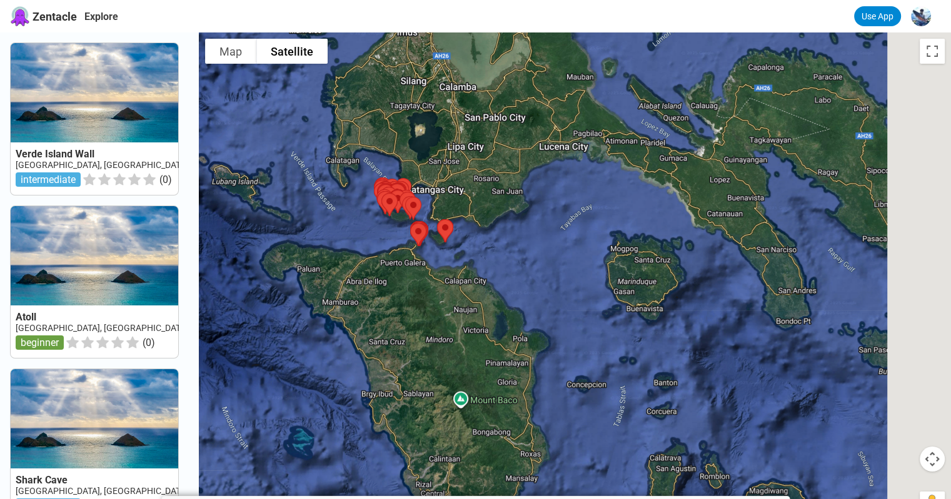
drag, startPoint x: 676, startPoint y: 287, endPoint x: 569, endPoint y: 260, distance: 110.8
click at [569, 260] on div at bounding box center [575, 281] width 752 height 499
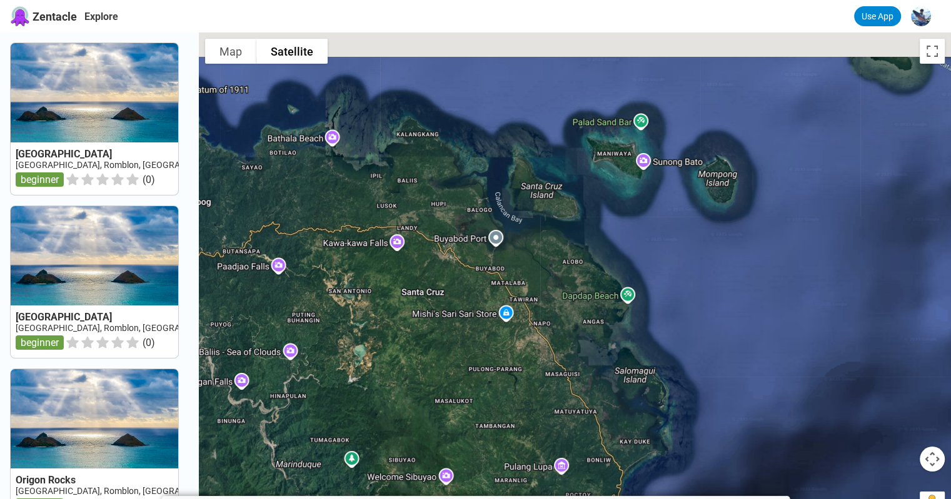
drag, startPoint x: 694, startPoint y: 202, endPoint x: 636, endPoint y: 287, distance: 103.1
click at [636, 287] on div at bounding box center [575, 281] width 752 height 499
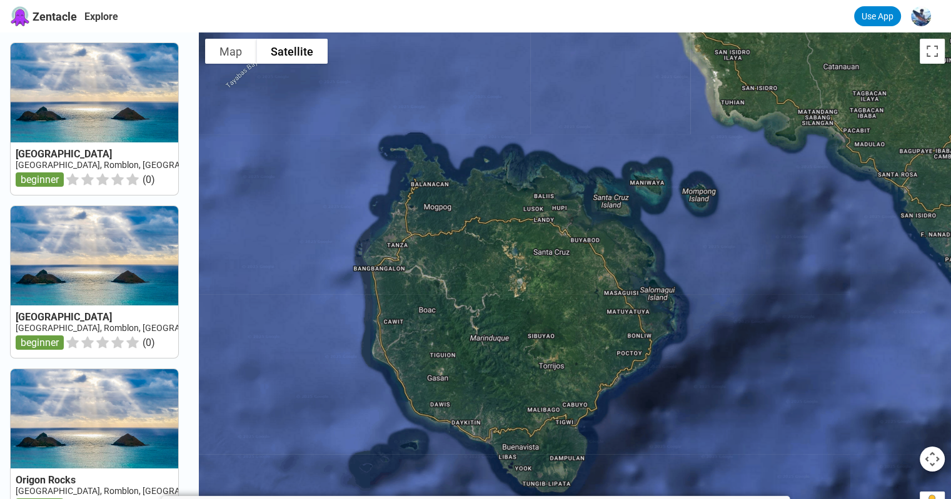
drag, startPoint x: 741, startPoint y: 219, endPoint x: 696, endPoint y: 341, distance: 129.3
click at [696, 341] on div at bounding box center [575, 281] width 752 height 499
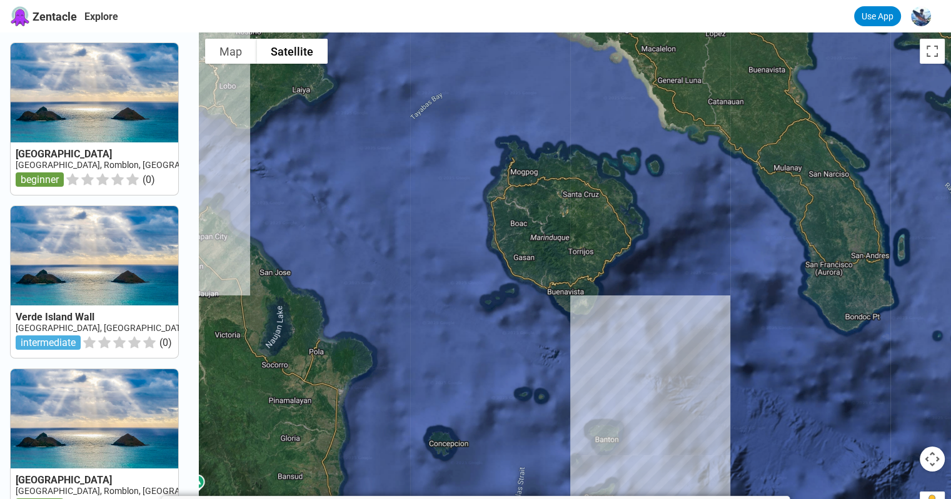
drag, startPoint x: 661, startPoint y: 397, endPoint x: 653, endPoint y: 229, distance: 168.9
click at [653, 229] on div at bounding box center [575, 281] width 752 height 499
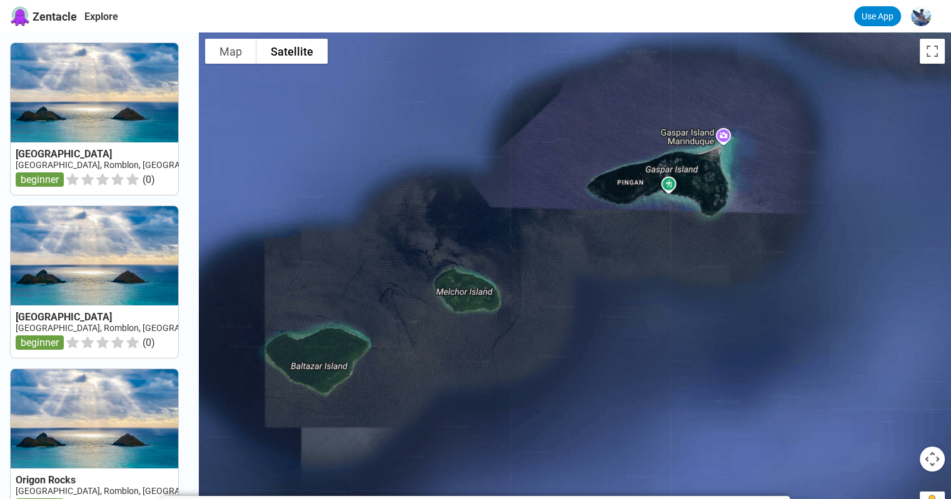
drag, startPoint x: 597, startPoint y: 332, endPoint x: 641, endPoint y: 317, distance: 46.0
click at [641, 317] on div at bounding box center [575, 281] width 752 height 499
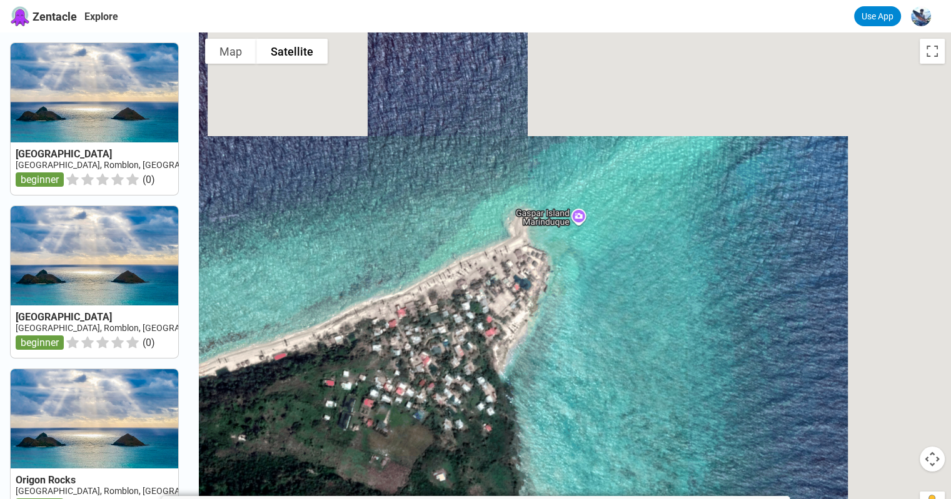
drag, startPoint x: 742, startPoint y: 212, endPoint x: 622, endPoint y: 321, distance: 161.9
click at [622, 321] on div at bounding box center [575, 281] width 752 height 499
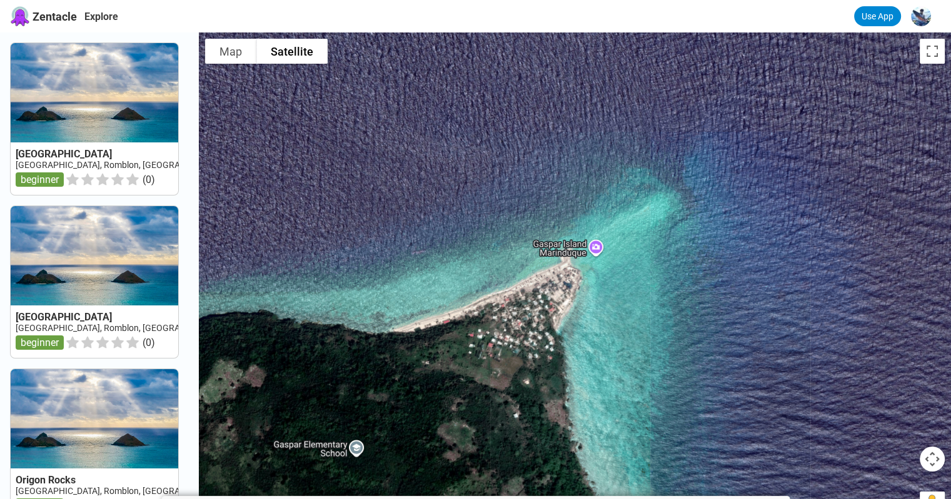
click at [598, 248] on div at bounding box center [575, 281] width 752 height 499
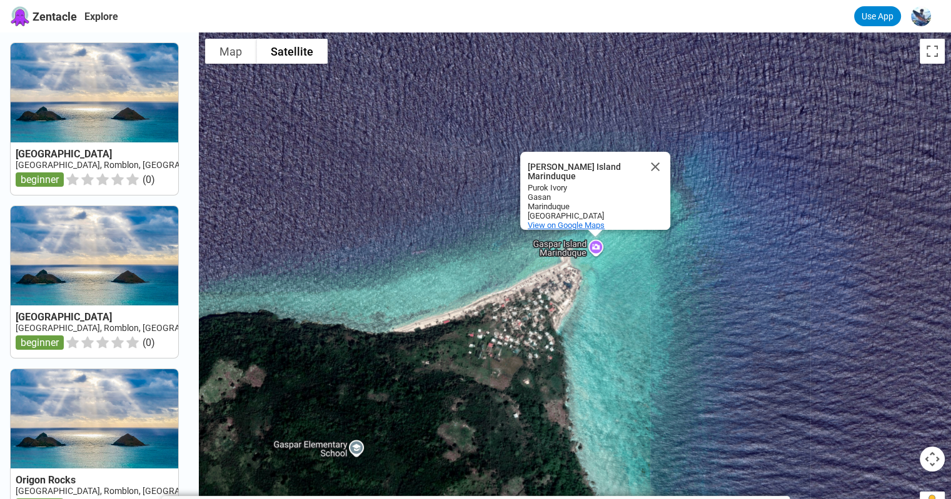
click at [592, 221] on span "View on Google Maps" at bounding box center [565, 225] width 77 height 9
click at [663, 156] on button "Close" at bounding box center [655, 167] width 30 height 30
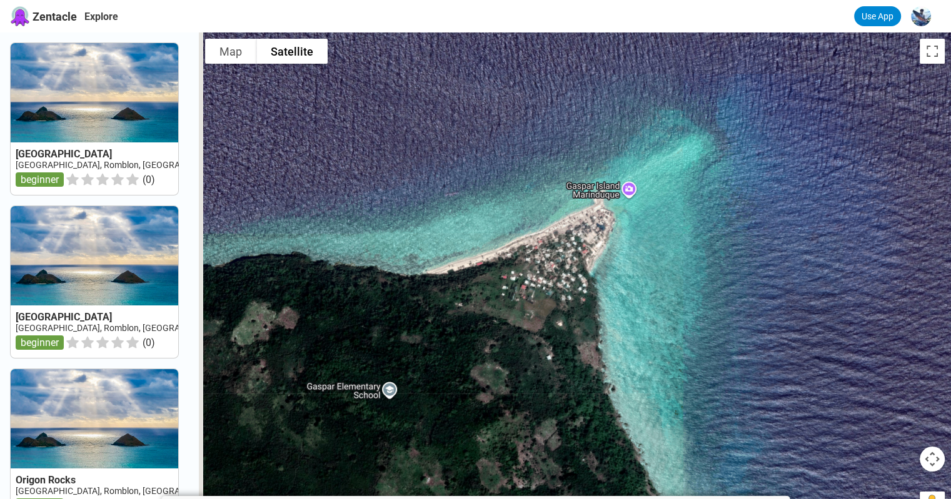
drag, startPoint x: 539, startPoint y: 326, endPoint x: 634, endPoint y: 216, distance: 145.4
click at [634, 216] on div at bounding box center [575, 281] width 752 height 499
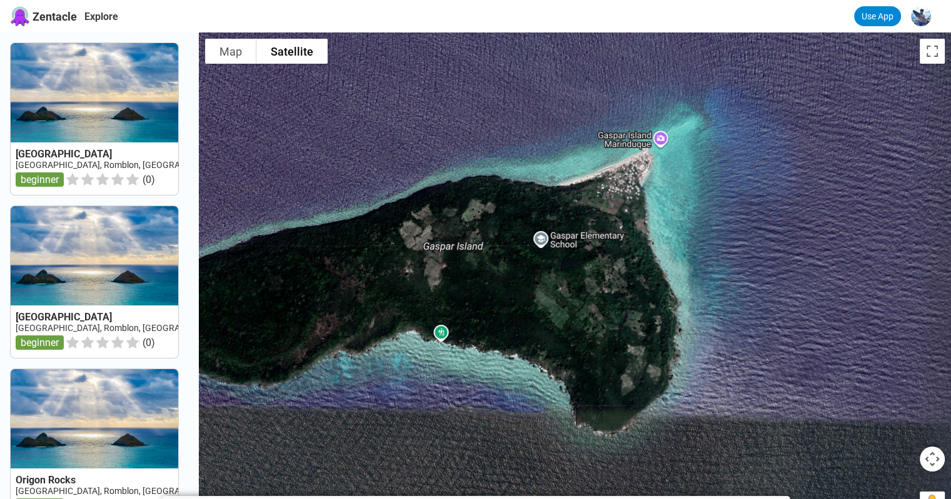
drag, startPoint x: 571, startPoint y: 334, endPoint x: 609, endPoint y: 250, distance: 92.3
click at [609, 250] on div at bounding box center [575, 281] width 752 height 499
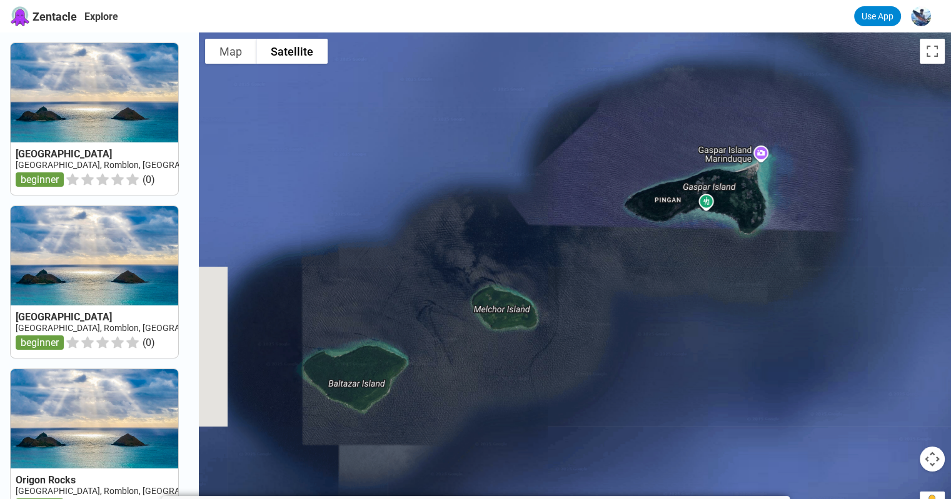
drag, startPoint x: 386, startPoint y: 327, endPoint x: 584, endPoint y: 257, distance: 209.5
click at [584, 257] on div at bounding box center [575, 281] width 752 height 499
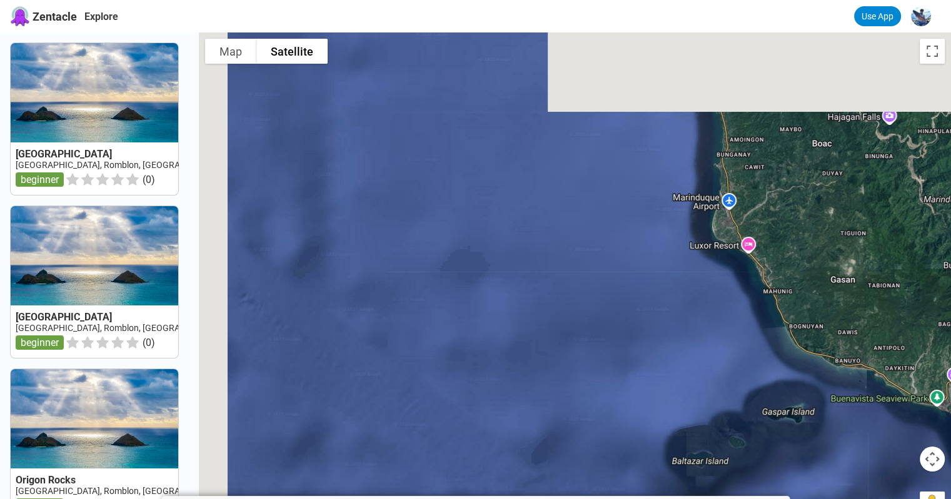
drag, startPoint x: 539, startPoint y: 254, endPoint x: 710, endPoint y: 399, distance: 224.4
click at [710, 399] on div at bounding box center [575, 281] width 752 height 499
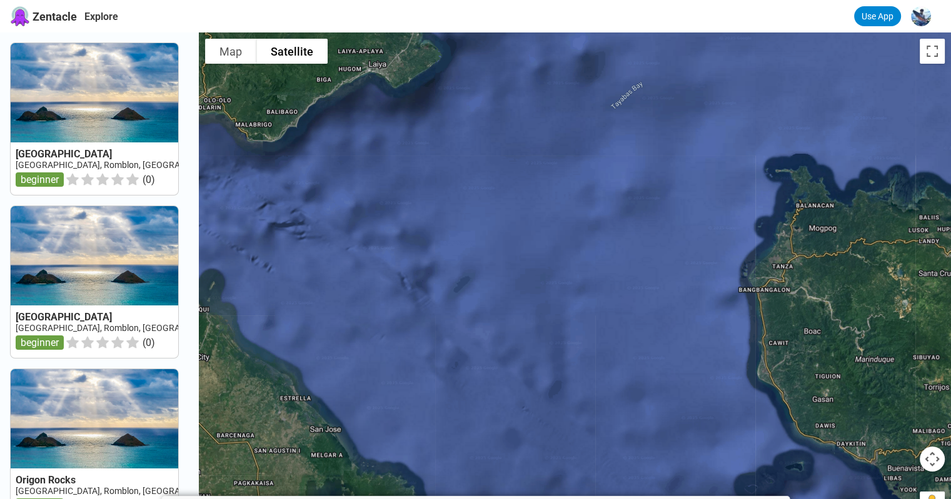
drag, startPoint x: 516, startPoint y: 234, endPoint x: 750, endPoint y: 446, distance: 315.0
click at [767, 452] on div at bounding box center [575, 281] width 752 height 499
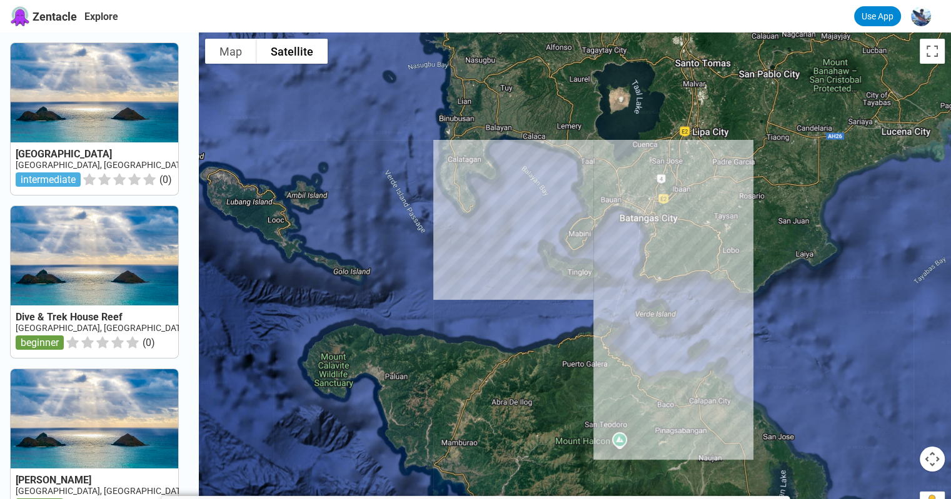
drag, startPoint x: 609, startPoint y: 334, endPoint x: 631, endPoint y: 246, distance: 91.4
click at [661, 237] on div at bounding box center [575, 281] width 752 height 499
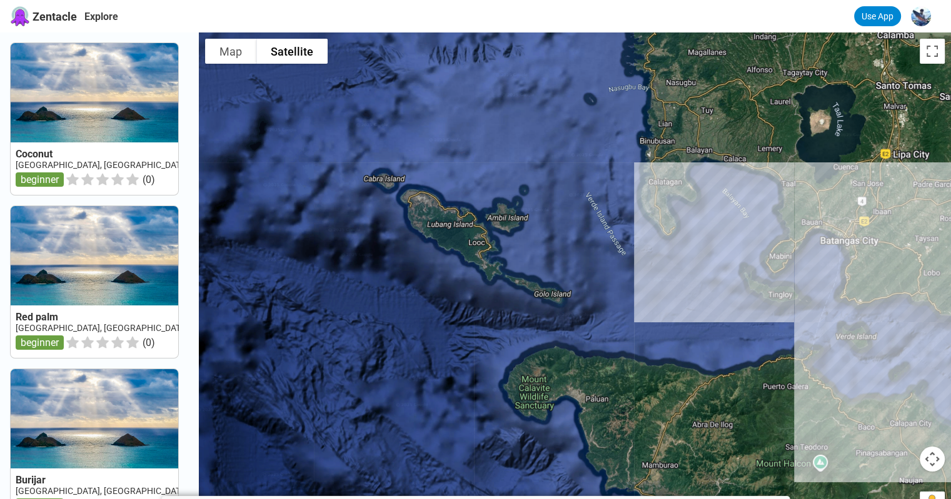
drag, startPoint x: 354, startPoint y: 269, endPoint x: 556, endPoint y: 292, distance: 203.2
click at [556, 292] on div at bounding box center [575, 281] width 752 height 499
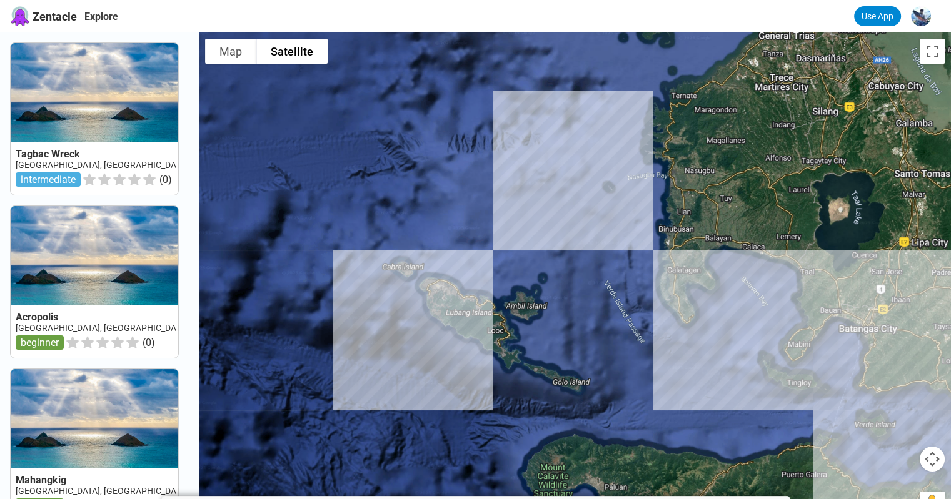
drag, startPoint x: 499, startPoint y: 218, endPoint x: 468, endPoint y: 292, distance: 79.9
click at [468, 292] on div at bounding box center [575, 281] width 752 height 499
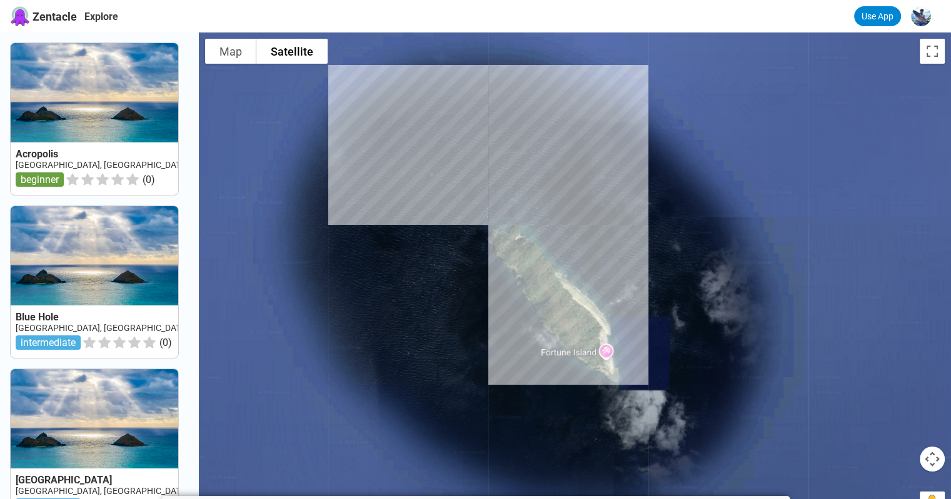
drag, startPoint x: 616, startPoint y: 276, endPoint x: 669, endPoint y: 361, distance: 99.4
click at [669, 361] on div at bounding box center [575, 281] width 752 height 499
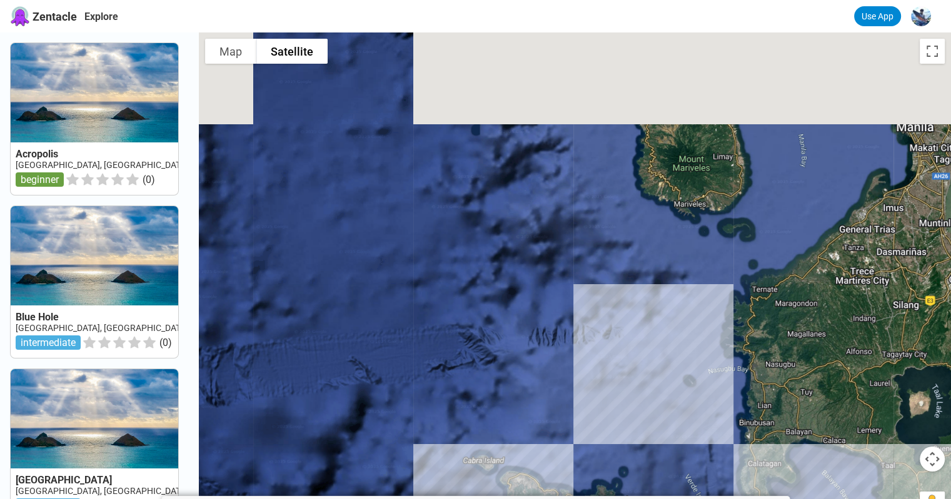
drag, startPoint x: 461, startPoint y: 237, endPoint x: 676, endPoint y: 372, distance: 254.4
click at [676, 372] on div at bounding box center [575, 281] width 752 height 499
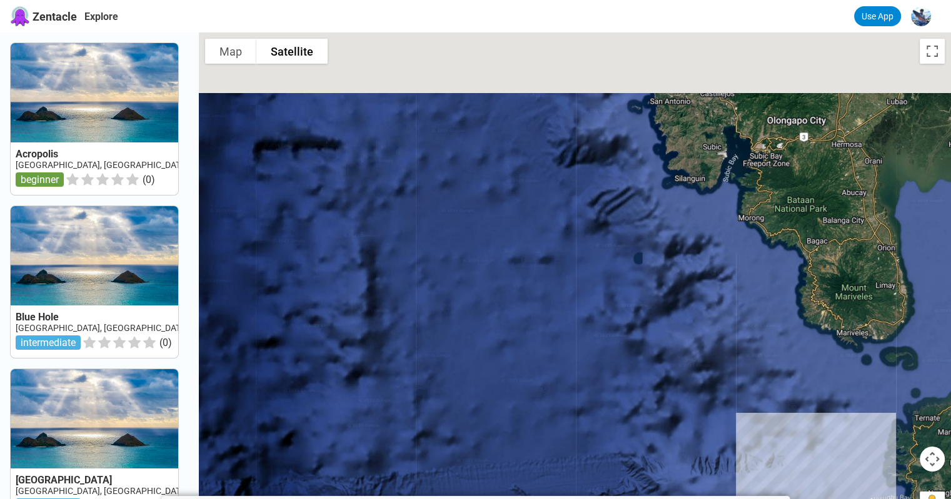
drag, startPoint x: 602, startPoint y: 342, endPoint x: 624, endPoint y: 397, distance: 59.4
click at [624, 397] on div at bounding box center [575, 281] width 752 height 499
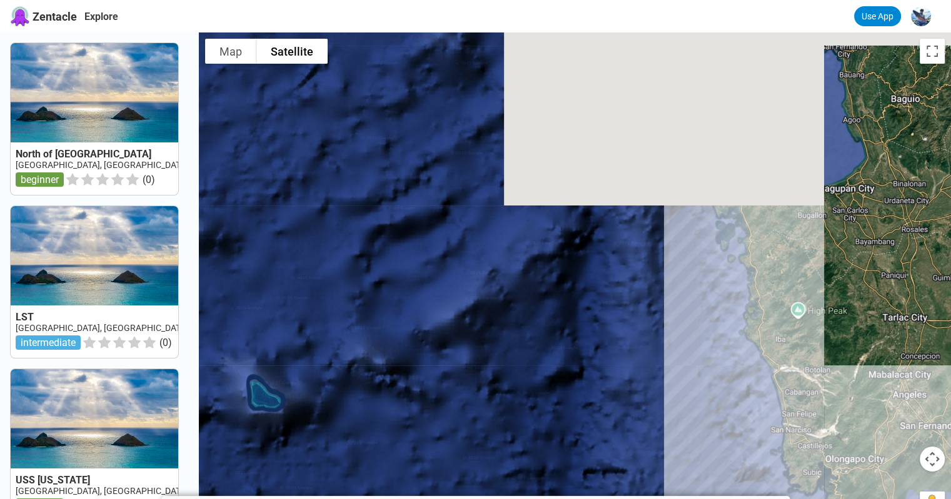
drag, startPoint x: 486, startPoint y: 189, endPoint x: 661, endPoint y: 399, distance: 272.9
click at [661, 399] on div at bounding box center [575, 281] width 752 height 499
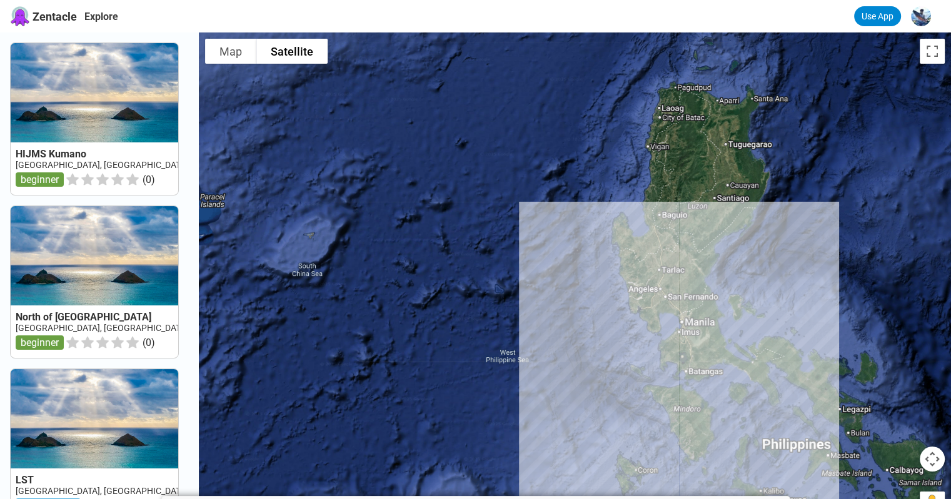
drag, startPoint x: 659, startPoint y: 371, endPoint x: 604, endPoint y: 199, distance: 179.7
click at [604, 201] on div at bounding box center [575, 281] width 752 height 499
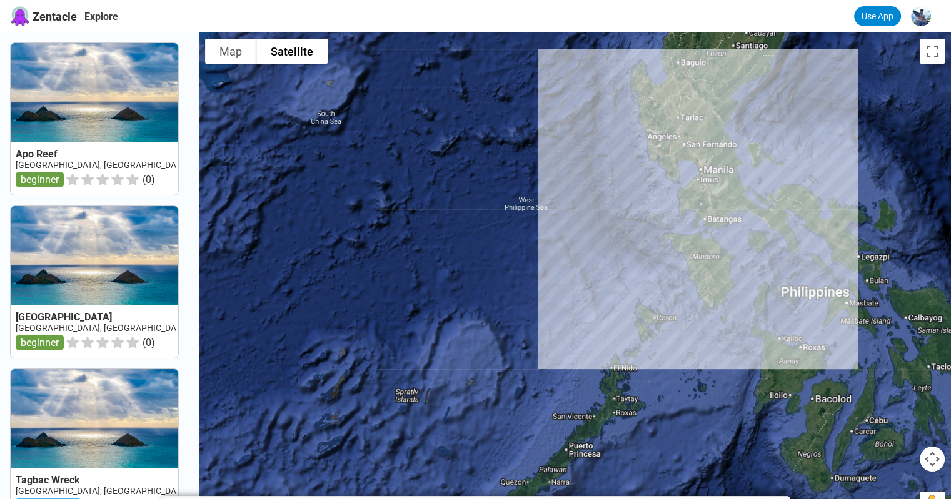
drag, startPoint x: 581, startPoint y: 229, endPoint x: 647, endPoint y: 192, distance: 75.8
click at [637, 191] on div at bounding box center [575, 281] width 752 height 499
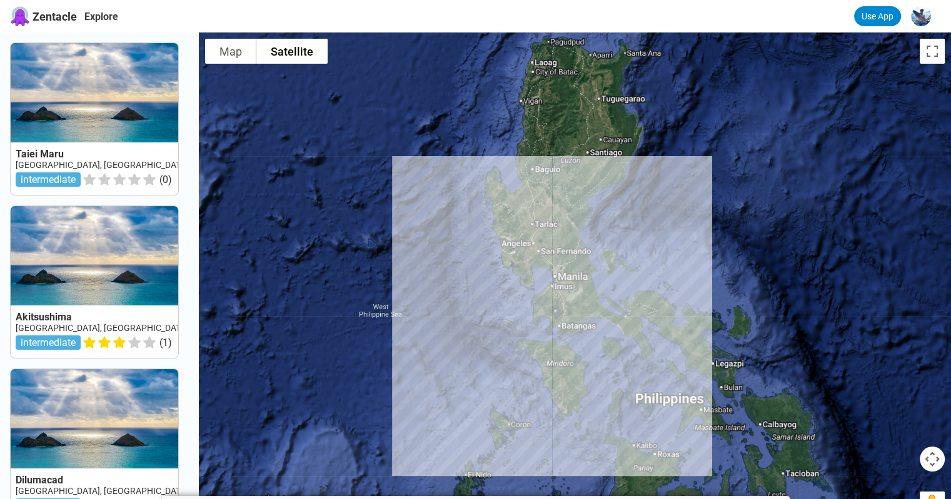
drag, startPoint x: 747, startPoint y: 352, endPoint x: 615, endPoint y: 181, distance: 216.1
click at [605, 486] on div at bounding box center [575, 281] width 752 height 499
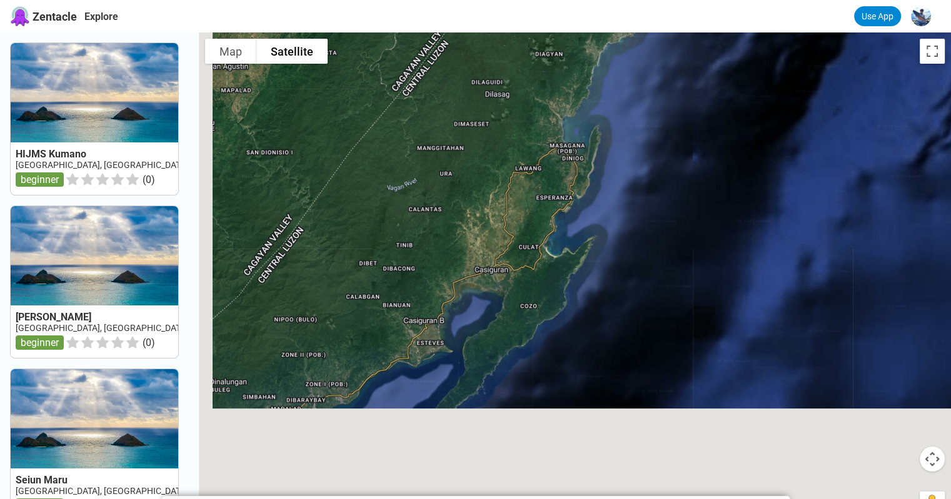
drag, startPoint x: 571, startPoint y: 316, endPoint x: 719, endPoint y: 59, distance: 296.5
click at [720, 59] on div at bounding box center [575, 281] width 752 height 499
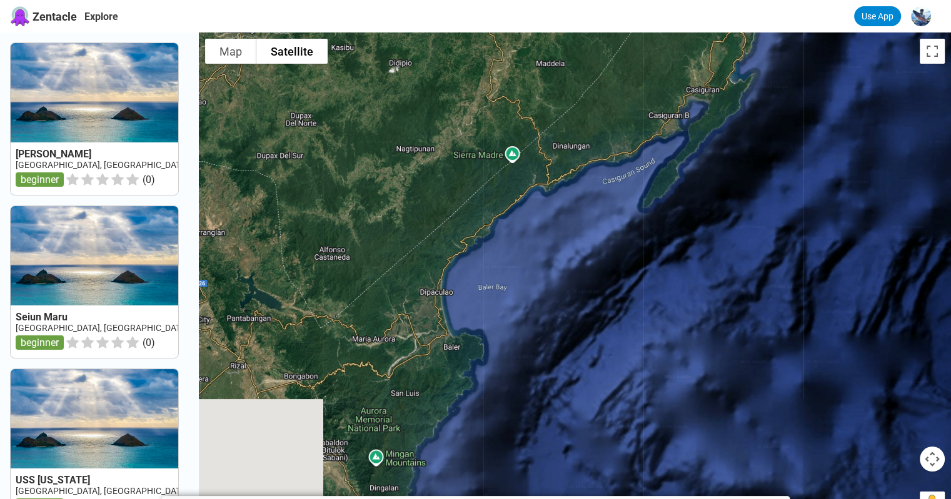
drag, startPoint x: 617, startPoint y: 316, endPoint x: 745, endPoint y: 206, distance: 168.5
click at [745, 206] on div at bounding box center [575, 281] width 752 height 499
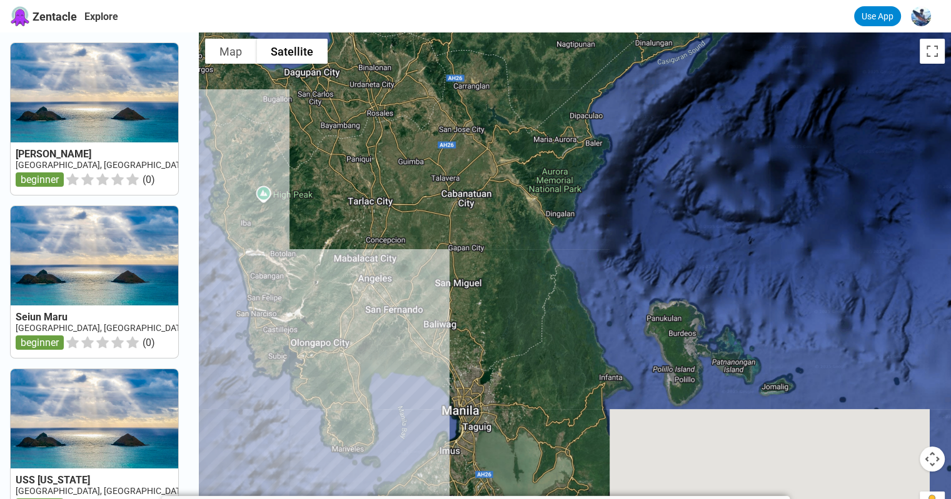
drag, startPoint x: 758, startPoint y: 286, endPoint x: 744, endPoint y: 118, distance: 168.7
click at [744, 119] on div at bounding box center [575, 281] width 752 height 499
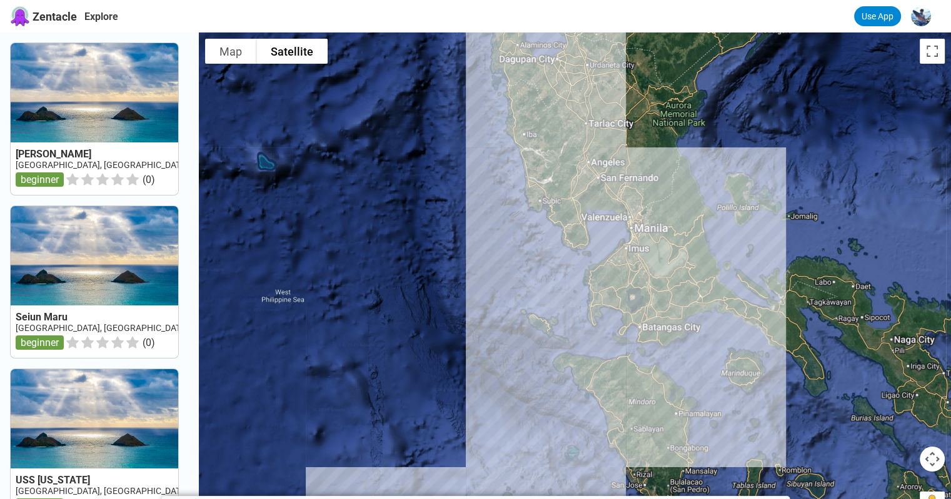
drag, startPoint x: 544, startPoint y: 309, endPoint x: 663, endPoint y: 283, distance: 122.2
click at [615, 242] on div at bounding box center [575, 281] width 752 height 499
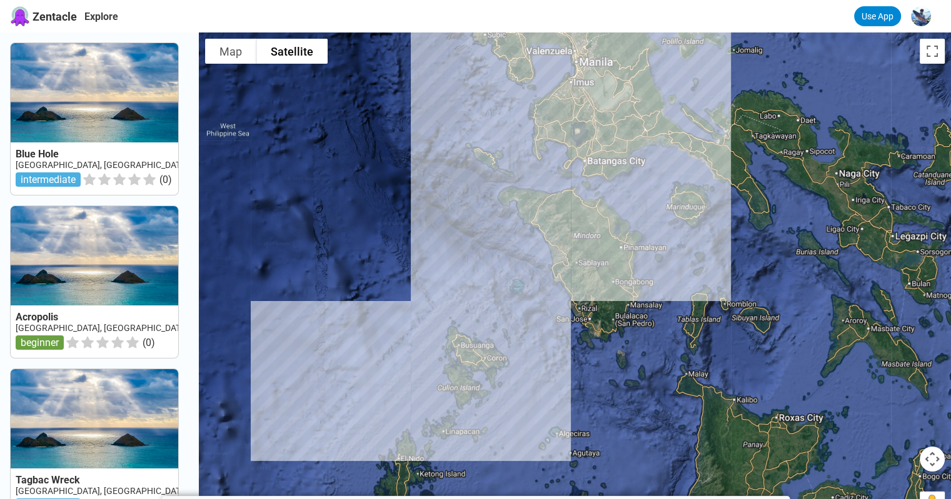
drag, startPoint x: 707, startPoint y: 316, endPoint x: 657, endPoint y: 184, distance: 141.0
click at [657, 184] on div at bounding box center [575, 281] width 752 height 499
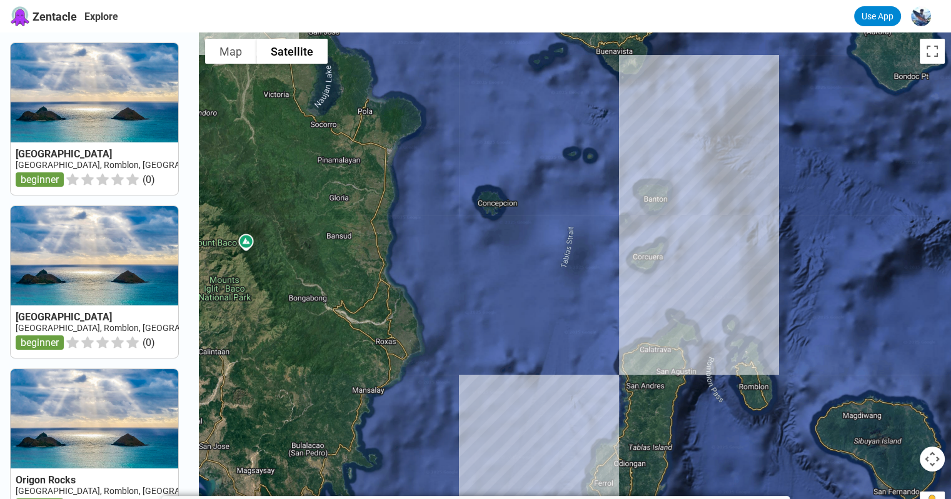
drag, startPoint x: 836, startPoint y: 297, endPoint x: 804, endPoint y: 221, distance: 82.4
click at [804, 221] on div at bounding box center [575, 281] width 752 height 499
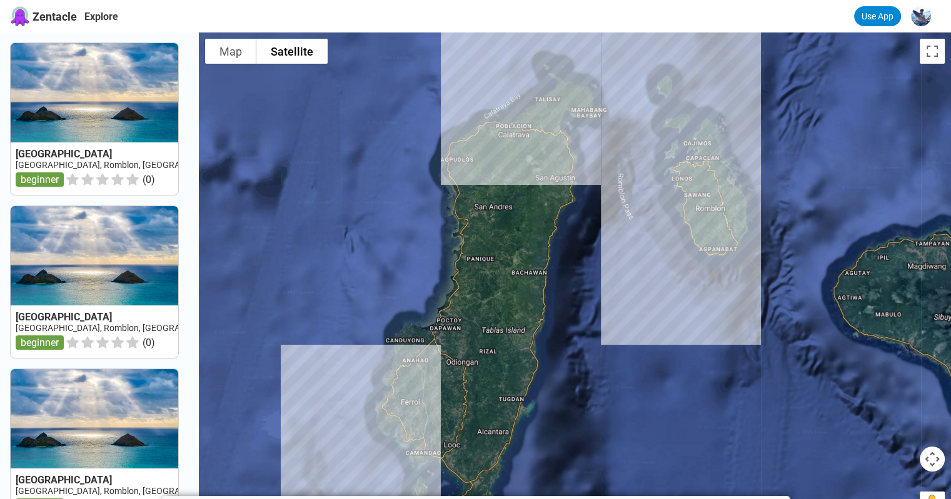
drag, startPoint x: 764, startPoint y: 287, endPoint x: 801, endPoint y: 168, distance: 124.3
click at [801, 168] on div at bounding box center [575, 281] width 752 height 499
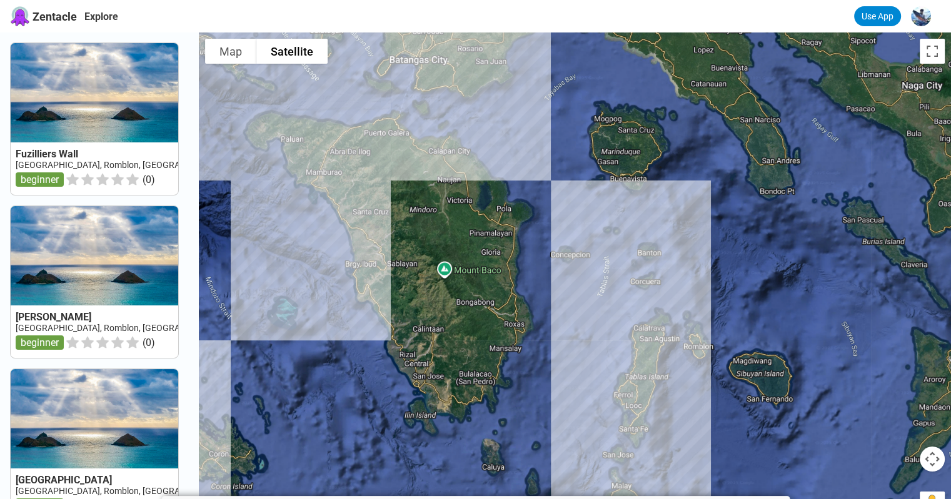
drag, startPoint x: 523, startPoint y: 192, endPoint x: 616, endPoint y: 326, distance: 163.0
click at [616, 326] on div at bounding box center [575, 281] width 752 height 499
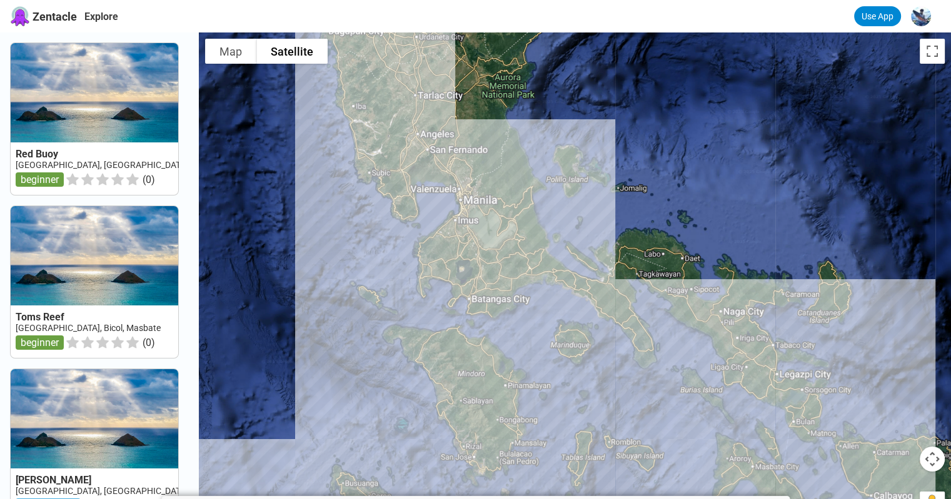
drag, startPoint x: 435, startPoint y: 195, endPoint x: 731, endPoint y: 191, distance: 295.6
click at [731, 191] on div at bounding box center [575, 281] width 752 height 499
click at [926, 51] on button "Toggle fullscreen view" at bounding box center [931, 51] width 25 height 25
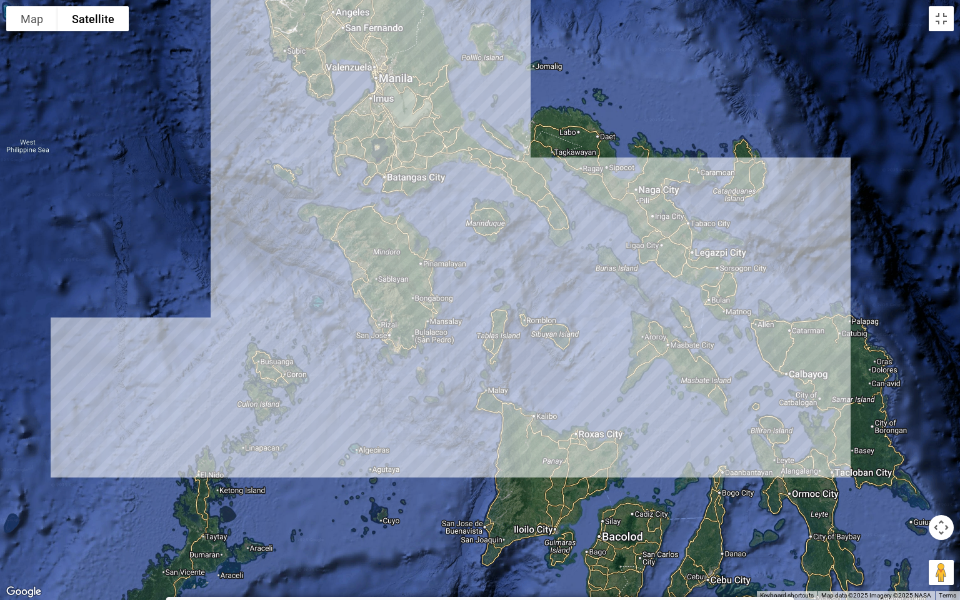
drag, startPoint x: 439, startPoint y: 464, endPoint x: 452, endPoint y: 325, distance: 139.9
click at [452, 325] on div at bounding box center [480, 300] width 960 height 600
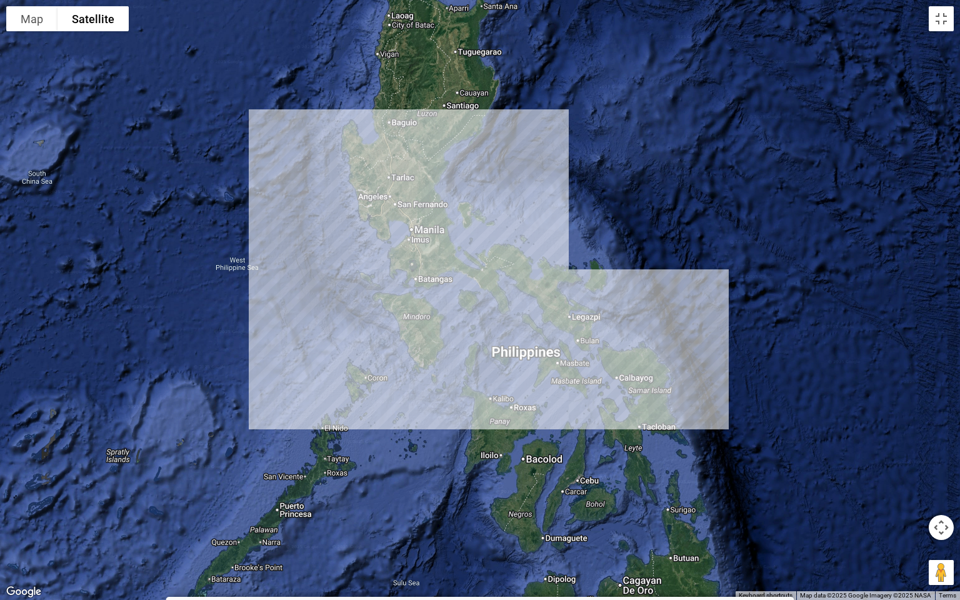
drag, startPoint x: 647, startPoint y: 260, endPoint x: 645, endPoint y: 290, distance: 30.1
click at [645, 290] on div at bounding box center [480, 300] width 960 height 600
click at [31, 27] on button "Map" at bounding box center [31, 18] width 51 height 25
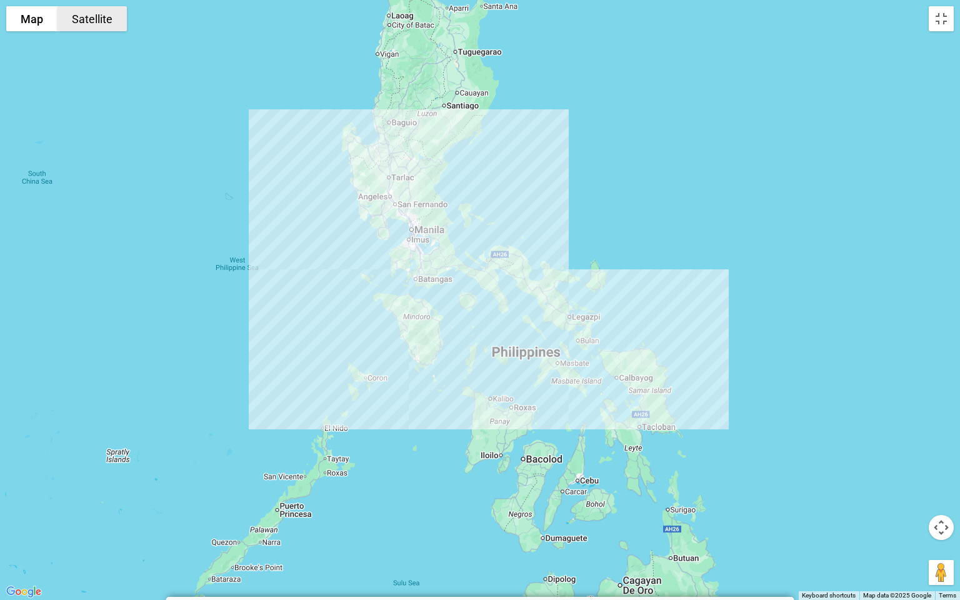
click at [89, 15] on button "Satellite" at bounding box center [91, 18] width 69 height 25
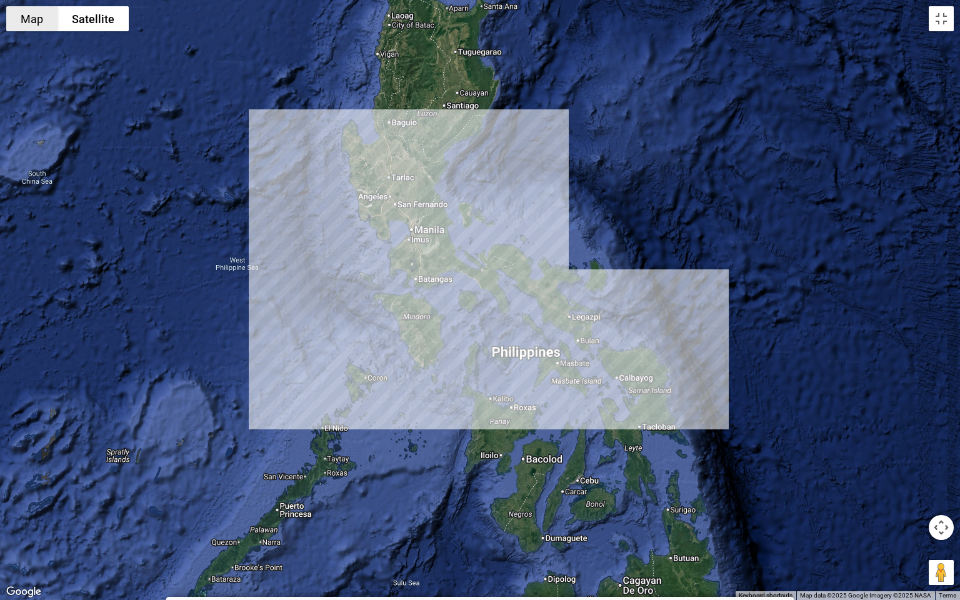
click at [31, 16] on button "Map" at bounding box center [31, 18] width 51 height 25
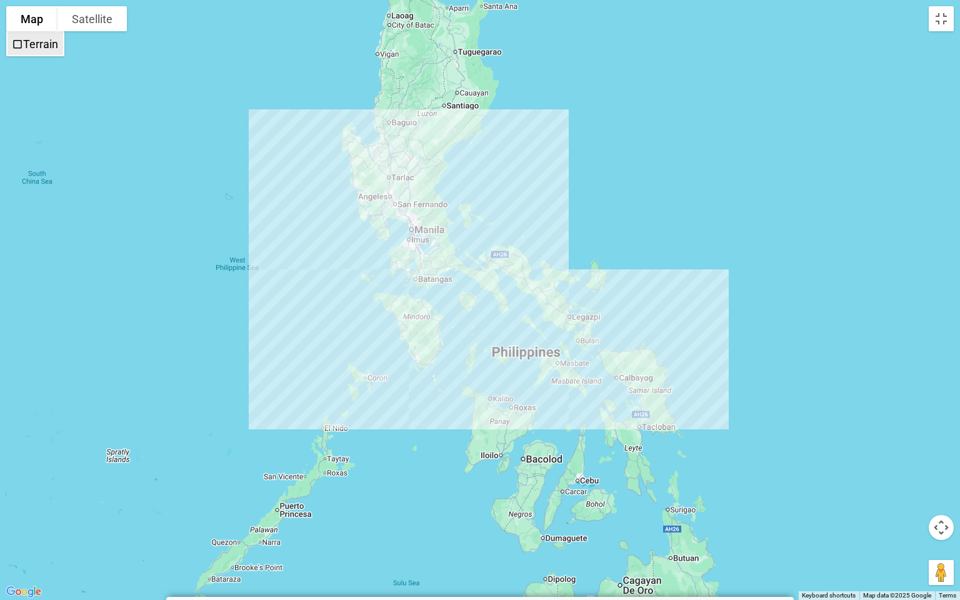
click at [12, 42] on span "Terrain" at bounding box center [17, 44] width 11 height 11
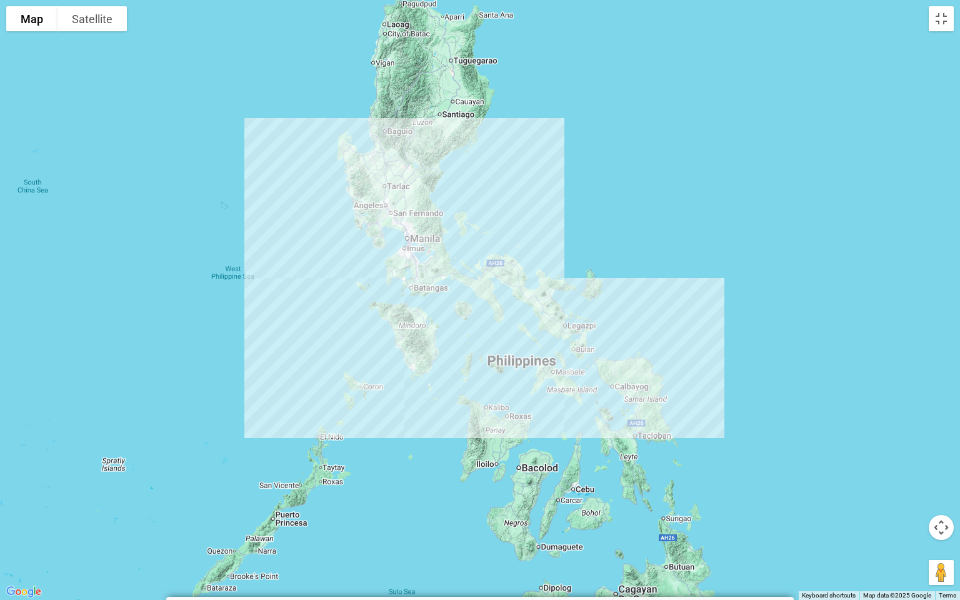
drag, startPoint x: 713, startPoint y: 358, endPoint x: 627, endPoint y: 307, distance: 100.0
click at [627, 307] on div at bounding box center [480, 300] width 960 height 600
click at [941, 17] on button "Toggle fullscreen view" at bounding box center [941, 18] width 25 height 25
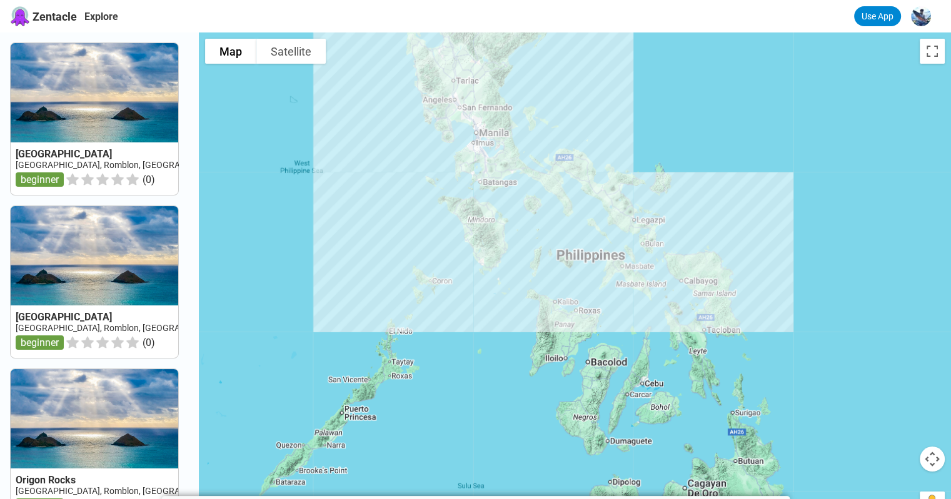
drag, startPoint x: 877, startPoint y: 374, endPoint x: 866, endPoint y: 337, distance: 38.4
click at [866, 337] on div at bounding box center [575, 281] width 752 height 499
click at [935, 53] on button "Toggle fullscreen view" at bounding box center [931, 51] width 25 height 25
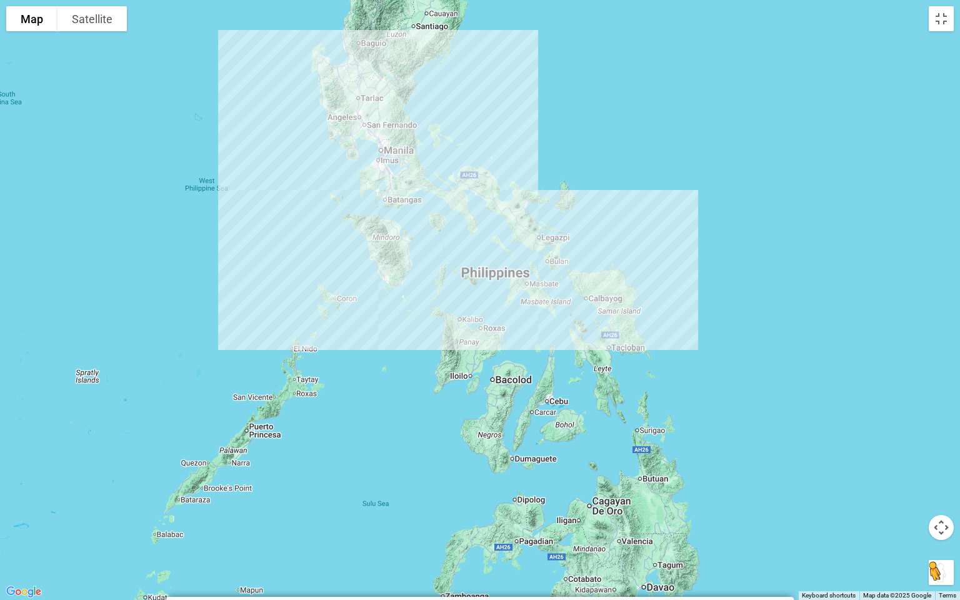
click at [937, 499] on button "Drag Pegman onto the map to open Street View" at bounding box center [941, 572] width 25 height 25
click at [943, 499] on button "Map camera controls" at bounding box center [941, 527] width 25 height 25
click at [846, 499] on button "Move left" at bounding box center [847, 527] width 25 height 25
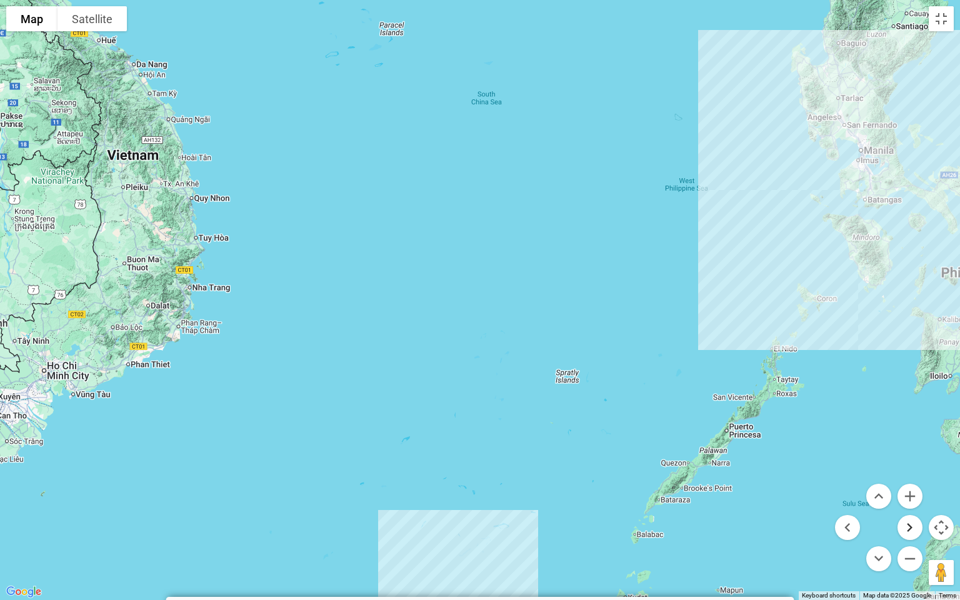
click at [904, 499] on button "Move right" at bounding box center [909, 527] width 25 height 25
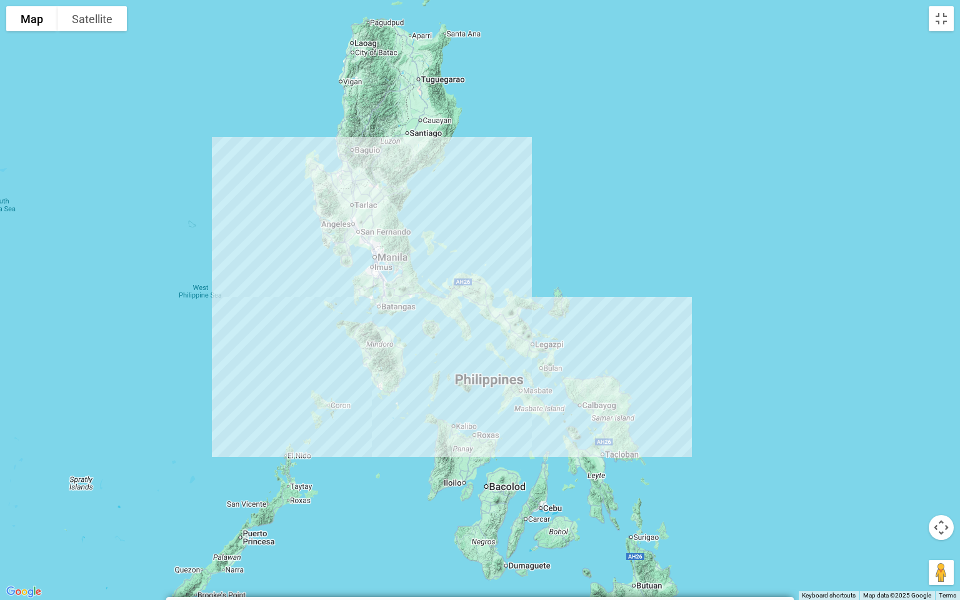
click at [539, 241] on div "No data available." at bounding box center [480, 300] width 960 height 600
click at [940, 21] on button "Toggle fullscreen view" at bounding box center [941, 18] width 25 height 25
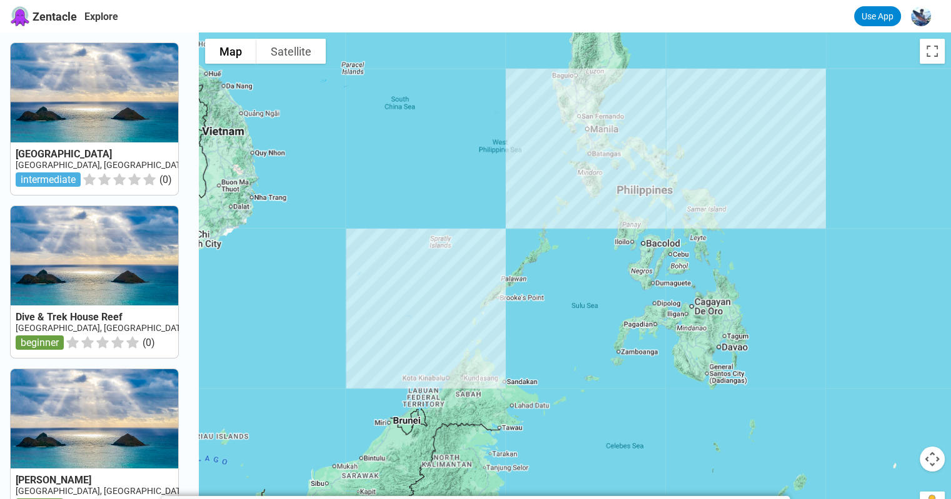
drag, startPoint x: 650, startPoint y: 322, endPoint x: 669, endPoint y: 183, distance: 140.7
click at [669, 183] on div "No data available." at bounding box center [575, 281] width 752 height 499
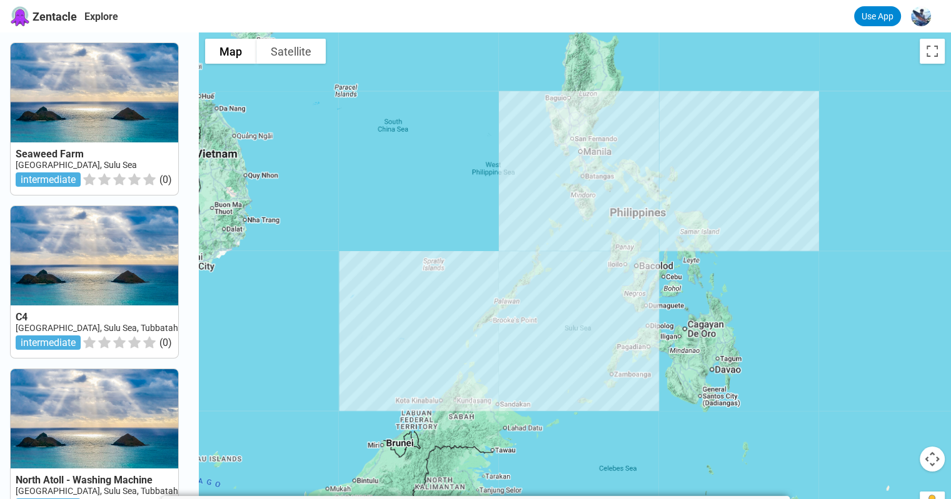
drag, startPoint x: 550, startPoint y: 176, endPoint x: 505, endPoint y: 241, distance: 79.1
click at [524, 260] on div "No data available." at bounding box center [575, 281] width 752 height 499
